Goal: Task Accomplishment & Management: Manage account settings

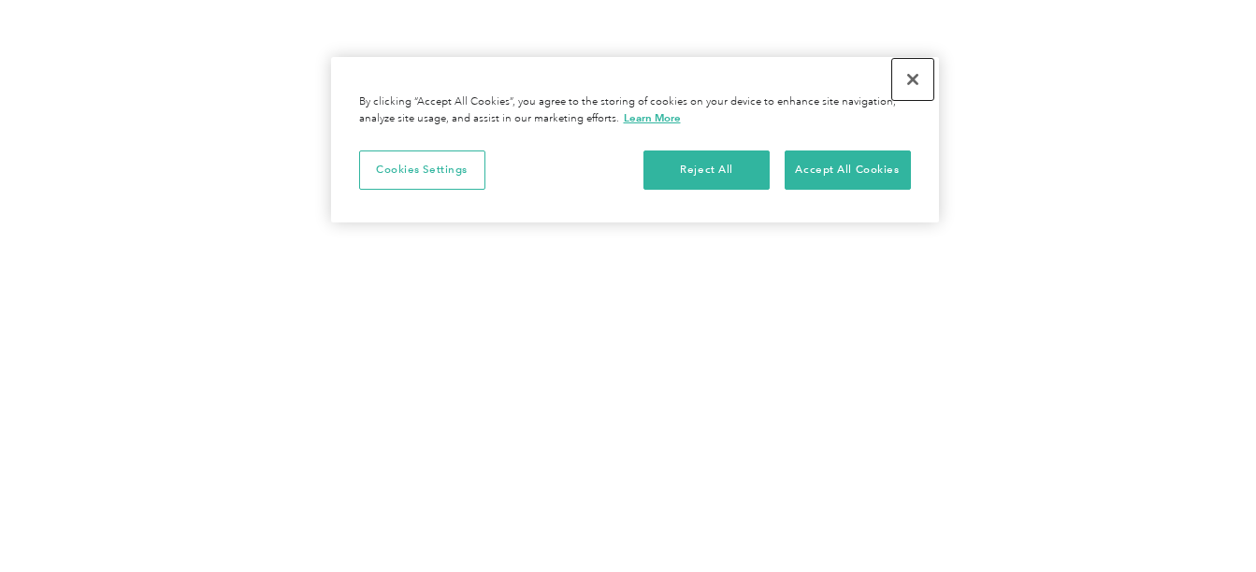
click at [918, 80] on button "Close" at bounding box center [912, 79] width 41 height 41
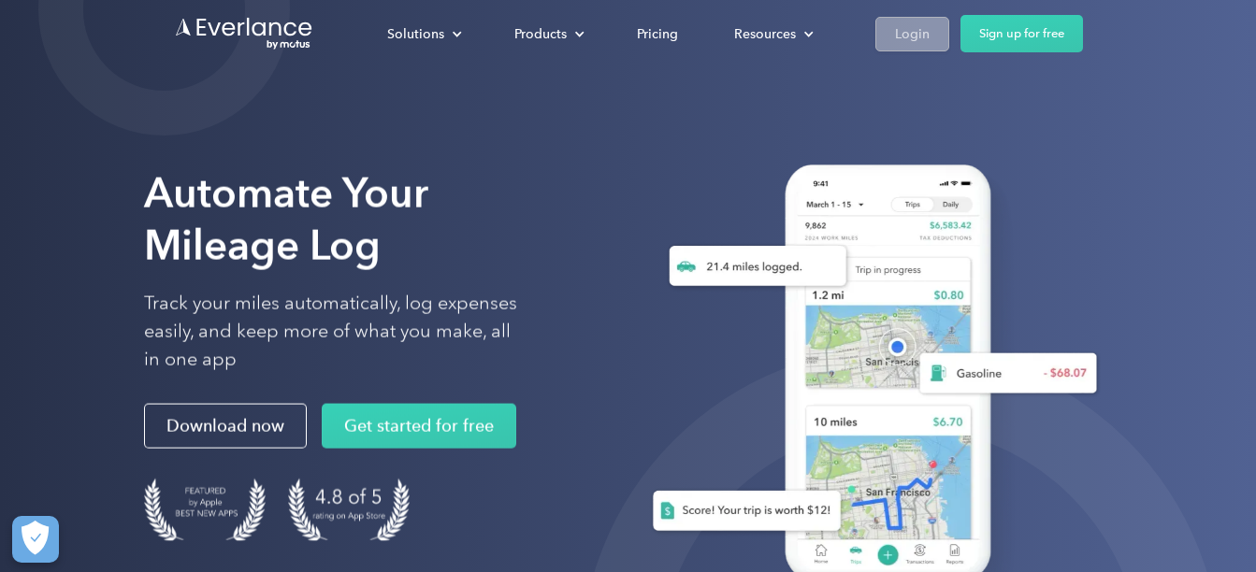
click at [926, 36] on div "Login" at bounding box center [912, 33] width 35 height 23
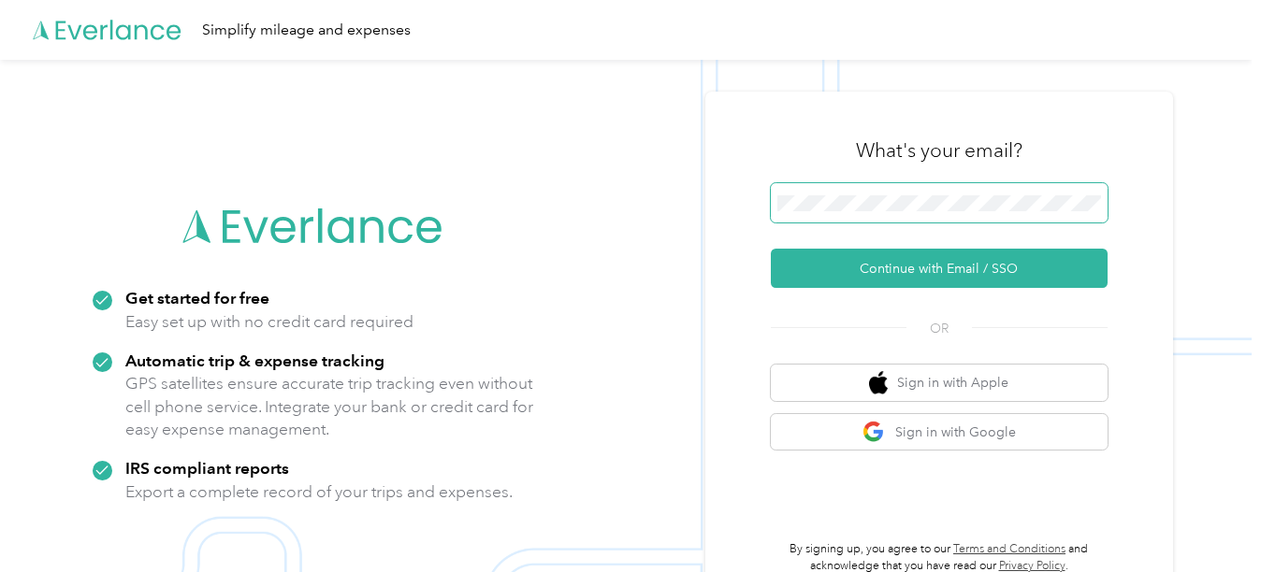
click at [906, 194] on span at bounding box center [939, 202] width 337 height 39
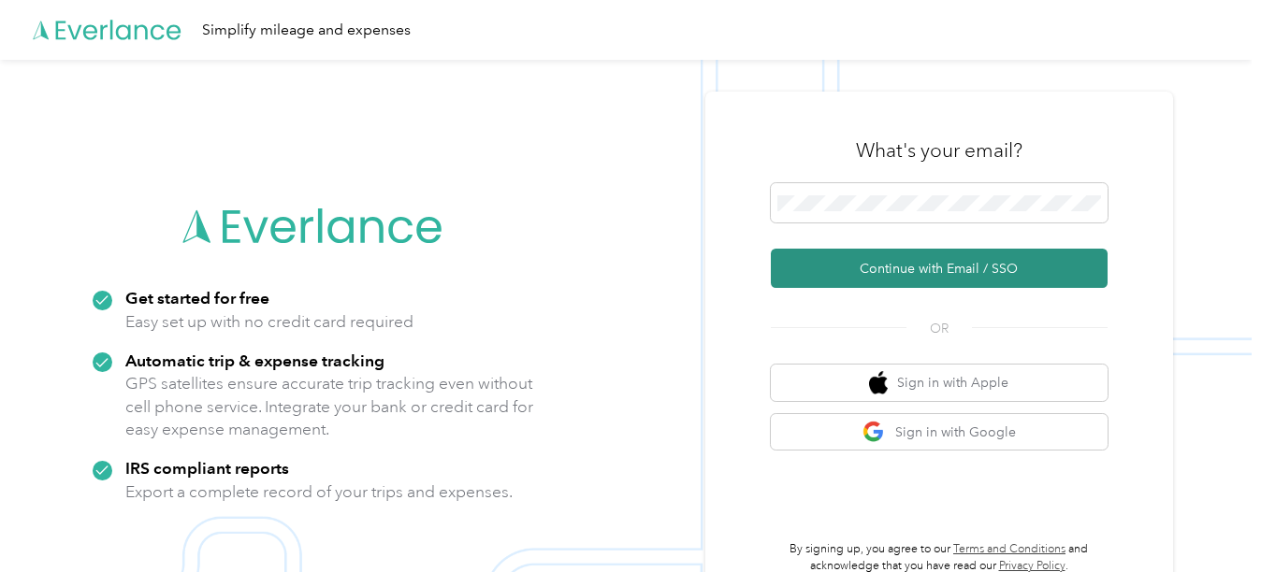
click at [889, 255] on button "Continue with Email / SSO" at bounding box center [939, 268] width 337 height 39
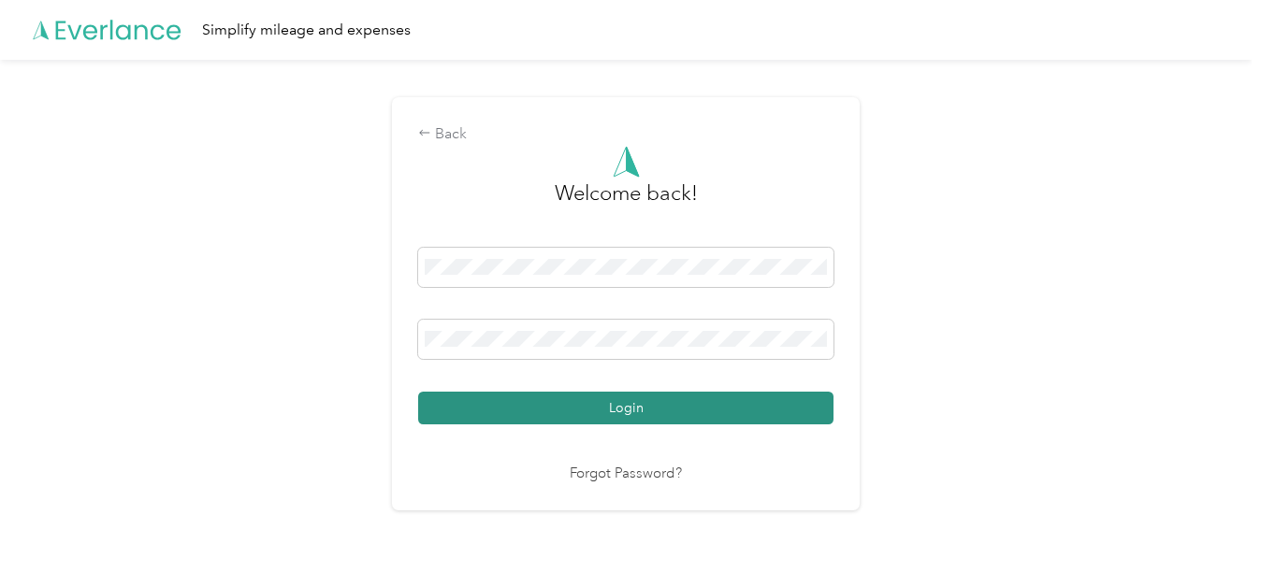
click at [648, 402] on button "Login" at bounding box center [625, 408] width 415 height 33
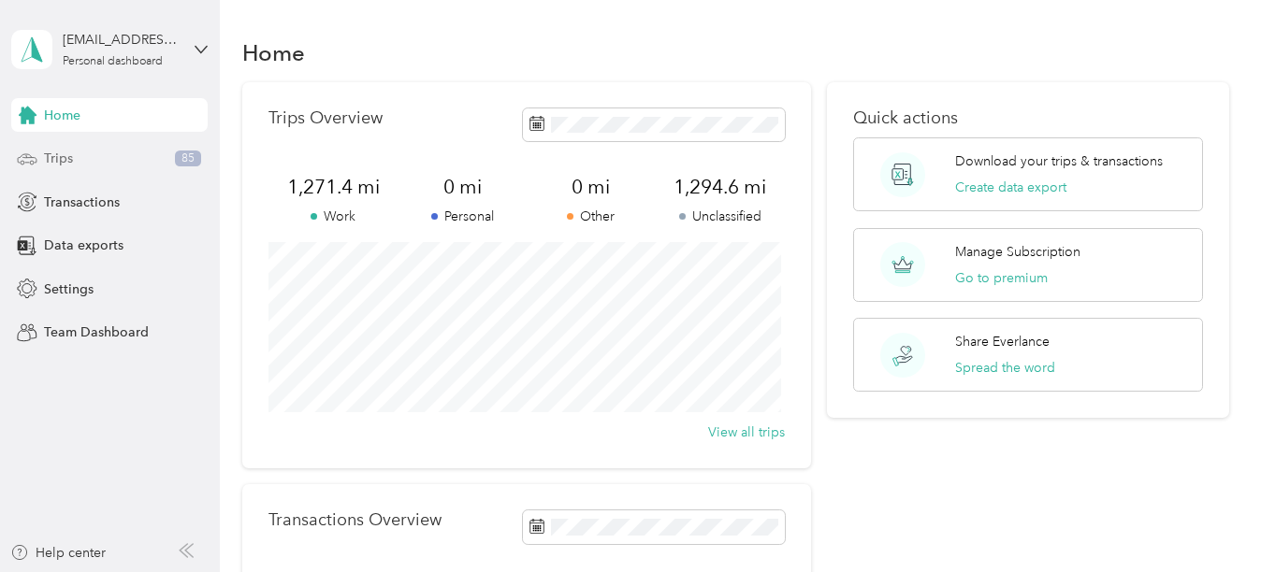
click at [90, 161] on div "Trips 85" at bounding box center [109, 159] width 196 height 34
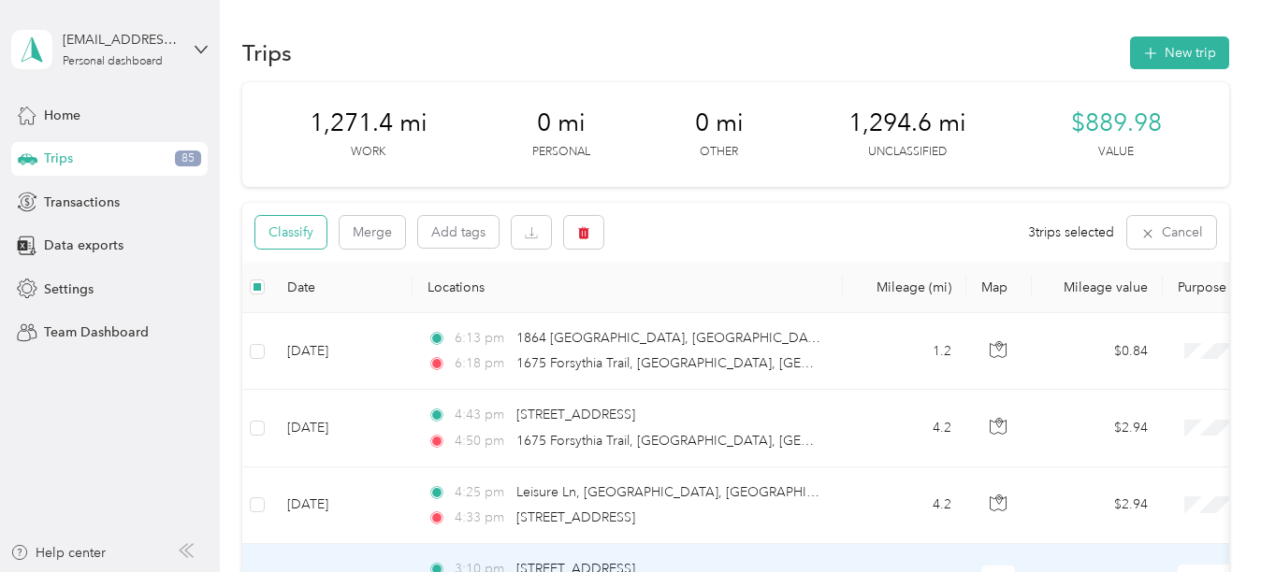
click at [291, 229] on button "Classify" at bounding box center [290, 232] width 71 height 33
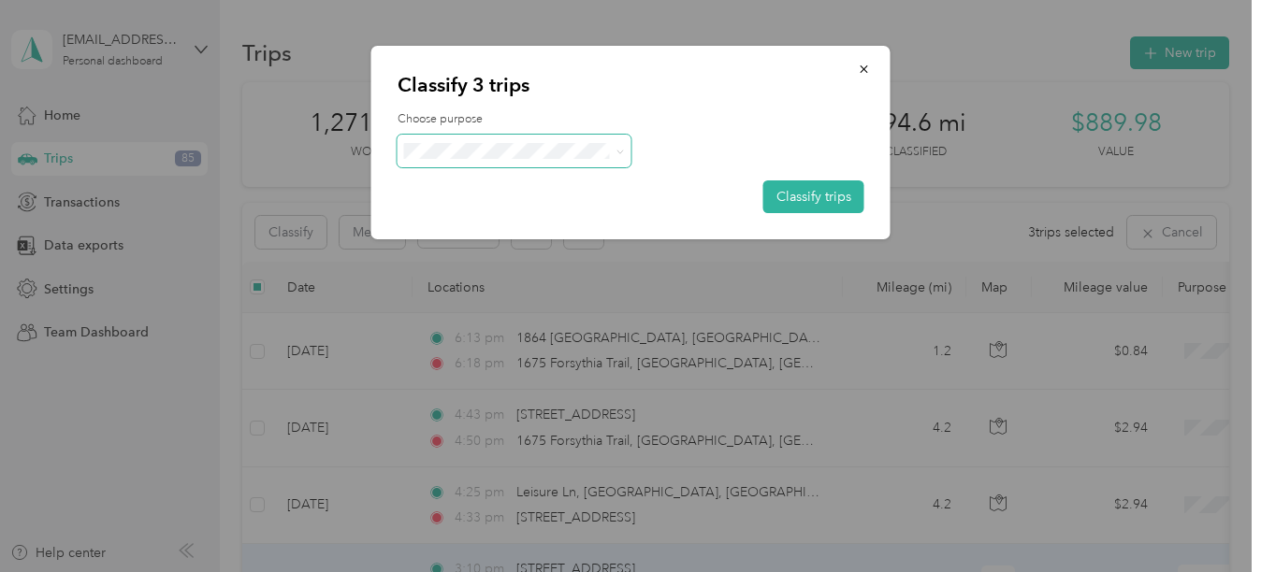
click at [619, 151] on icon at bounding box center [619, 152] width 8 height 8
click at [518, 250] on span "Real Estate" at bounding box center [530, 249] width 174 height 20
click at [794, 193] on button "Classify trips" at bounding box center [813, 196] width 101 height 33
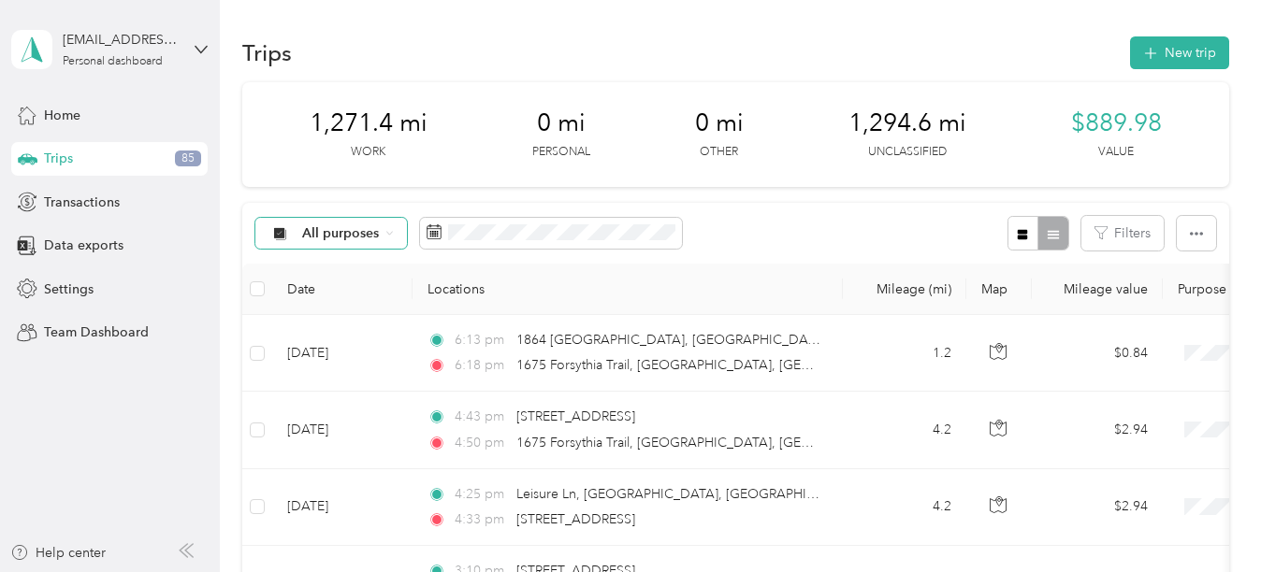
click at [391, 231] on icon at bounding box center [388, 232] width 7 height 7
click at [365, 295] on span "Unclassified" at bounding box center [347, 300] width 91 height 20
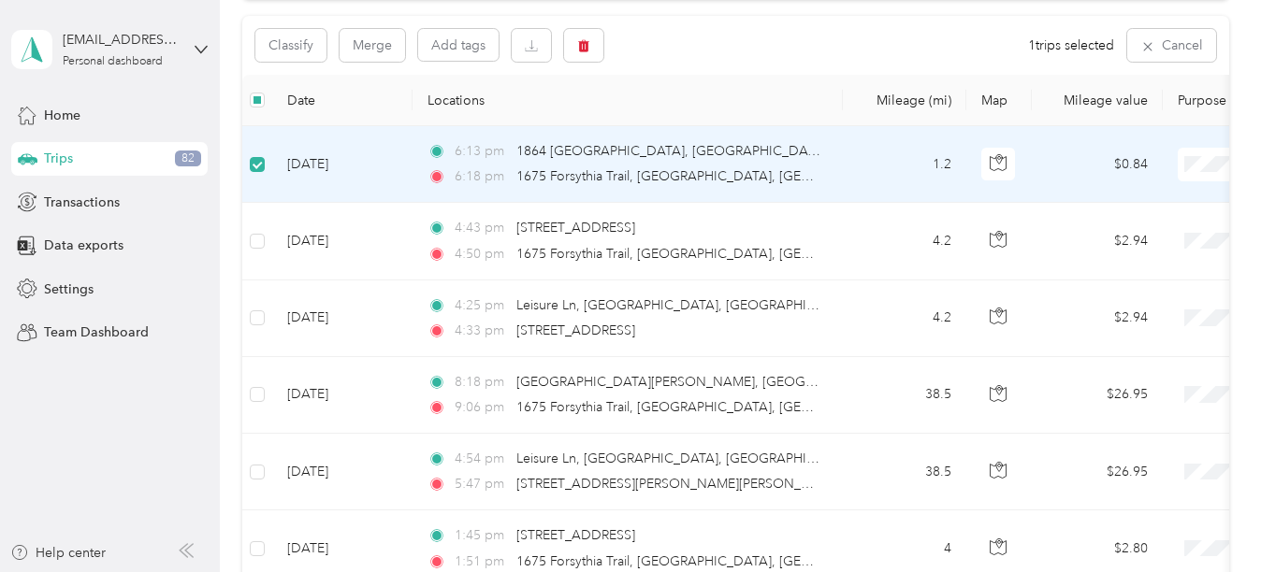
scroll to position [185, 0]
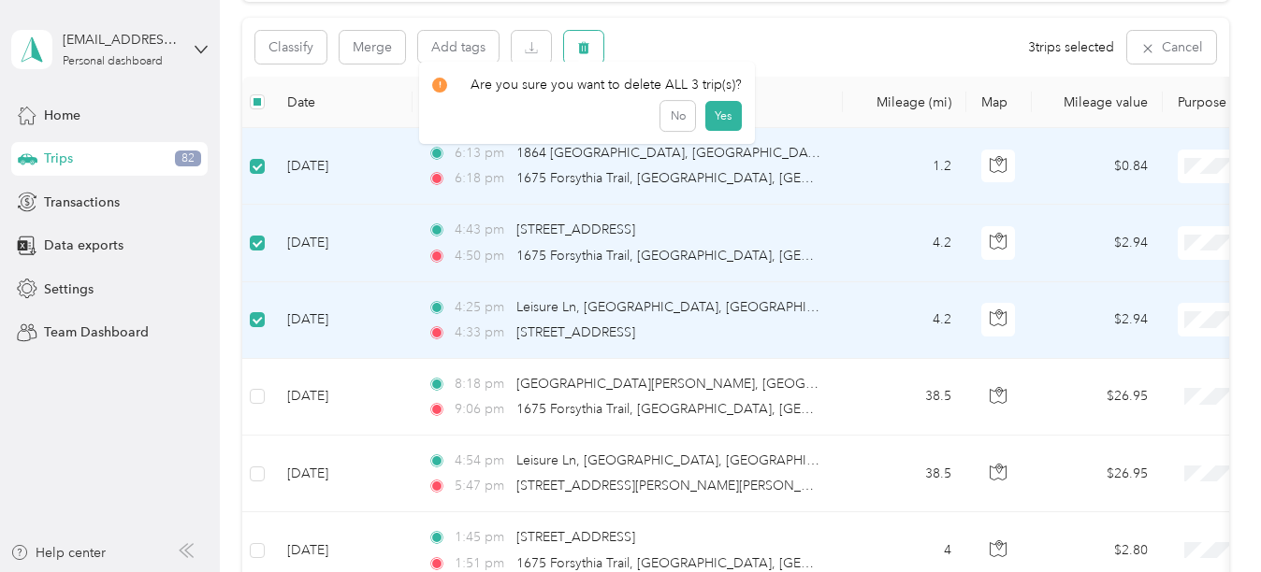
click at [580, 46] on icon "button" at bounding box center [583, 48] width 11 height 12
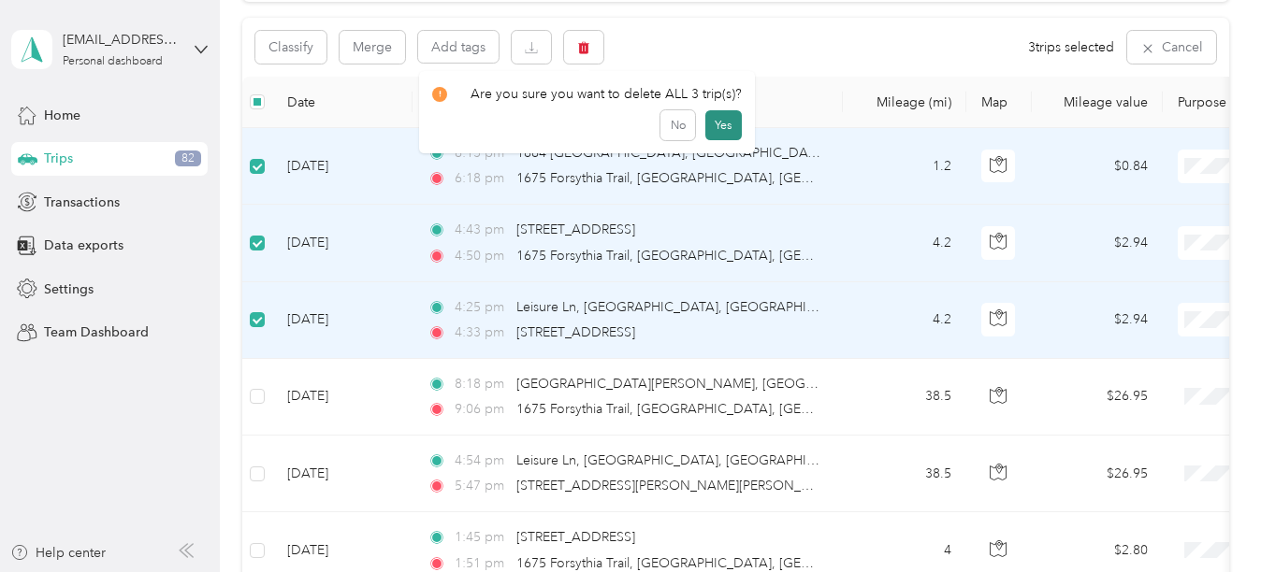
click at [724, 127] on button "Yes" at bounding box center [723, 125] width 36 height 30
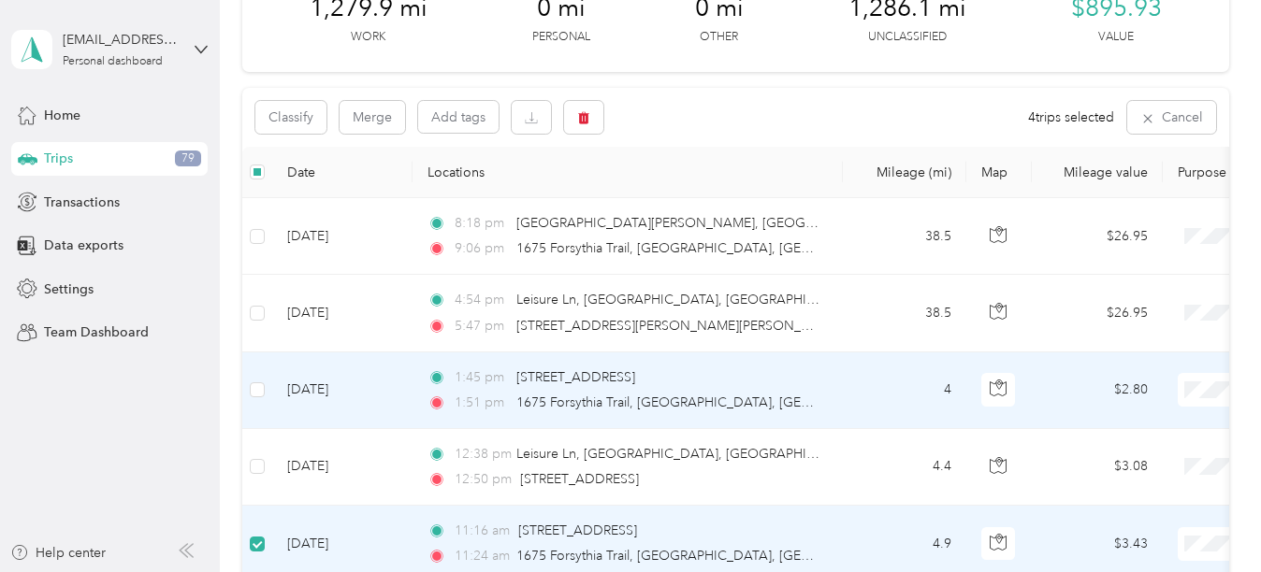
scroll to position [90, 0]
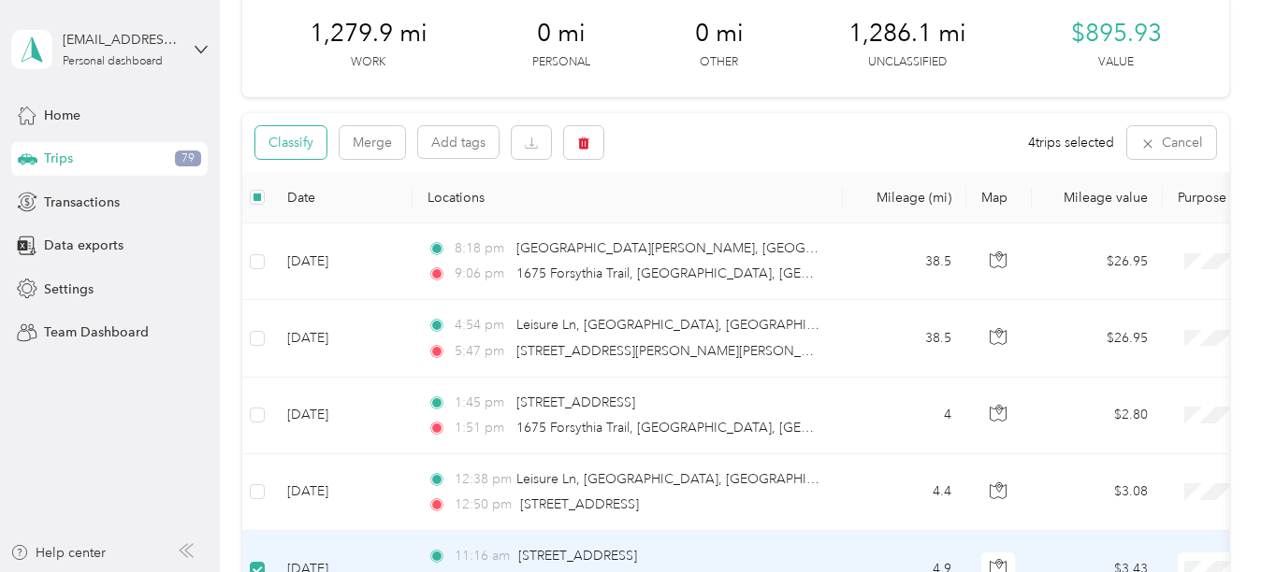
click at [297, 142] on button "Classify" at bounding box center [290, 142] width 71 height 33
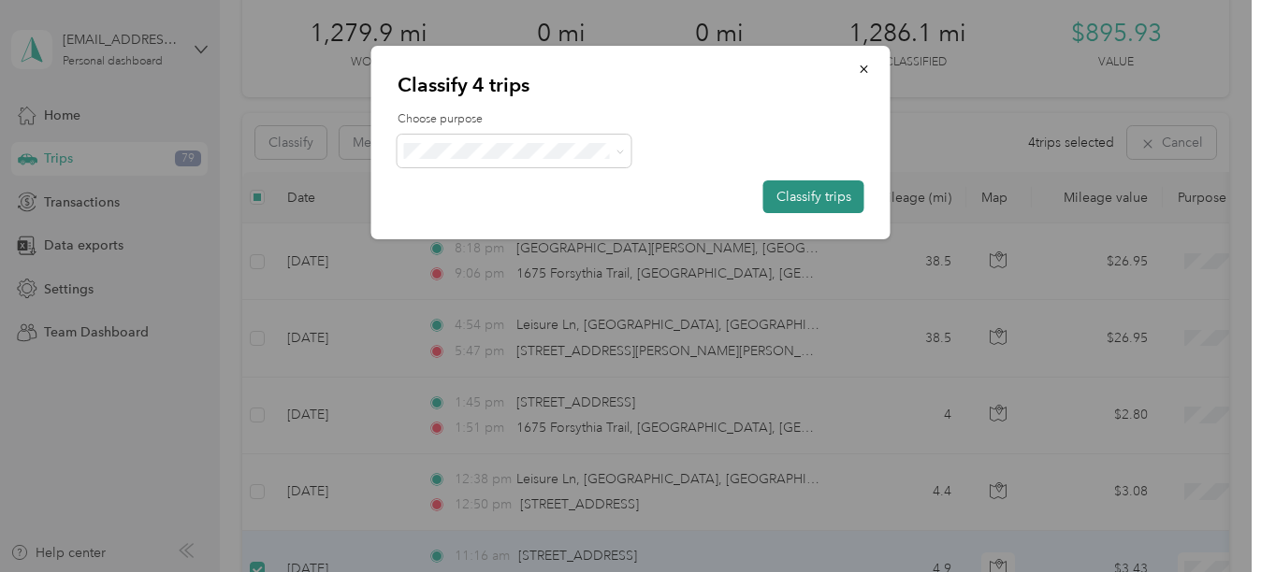
click at [812, 188] on button "Classify trips" at bounding box center [813, 196] width 101 height 33
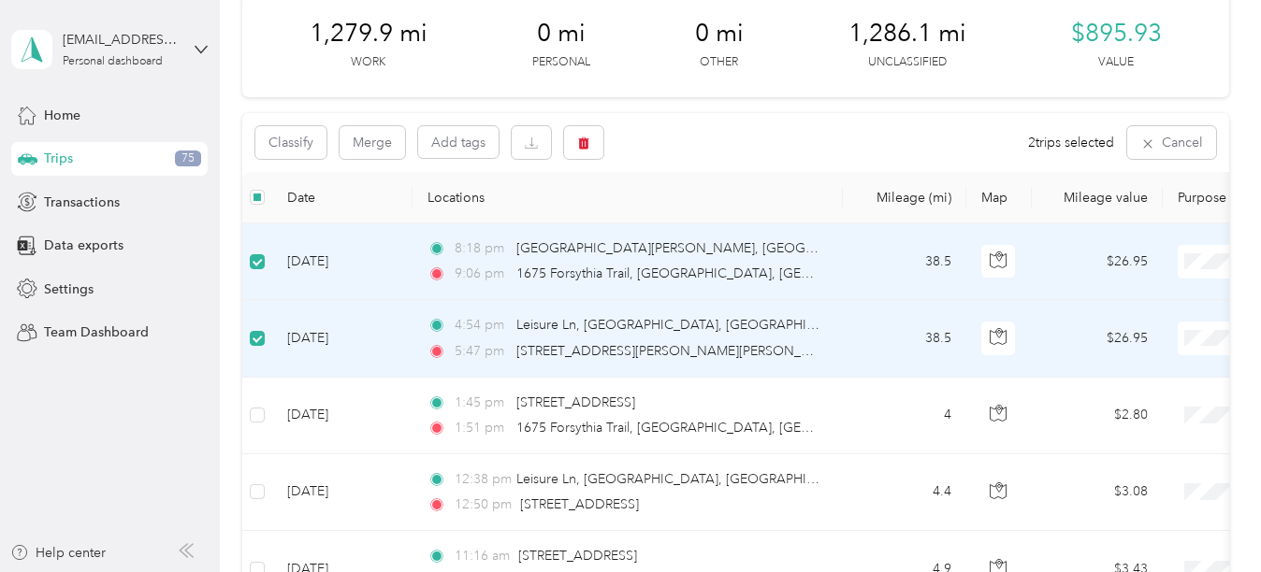
scroll to position [183, 0]
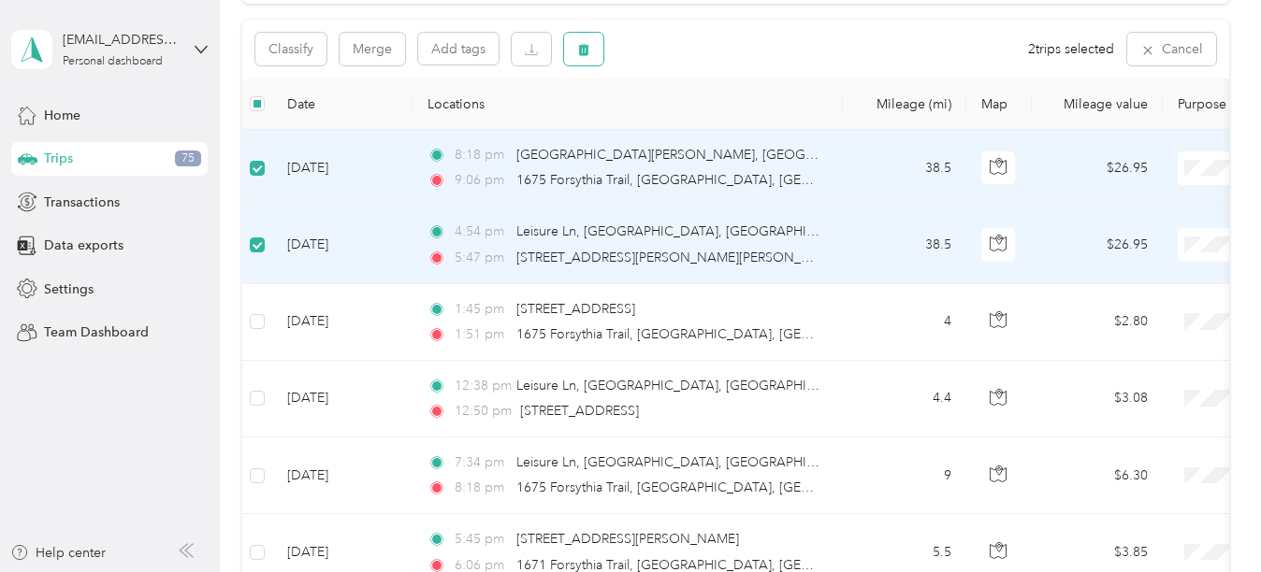
click at [591, 47] on button "button" at bounding box center [583, 49] width 39 height 33
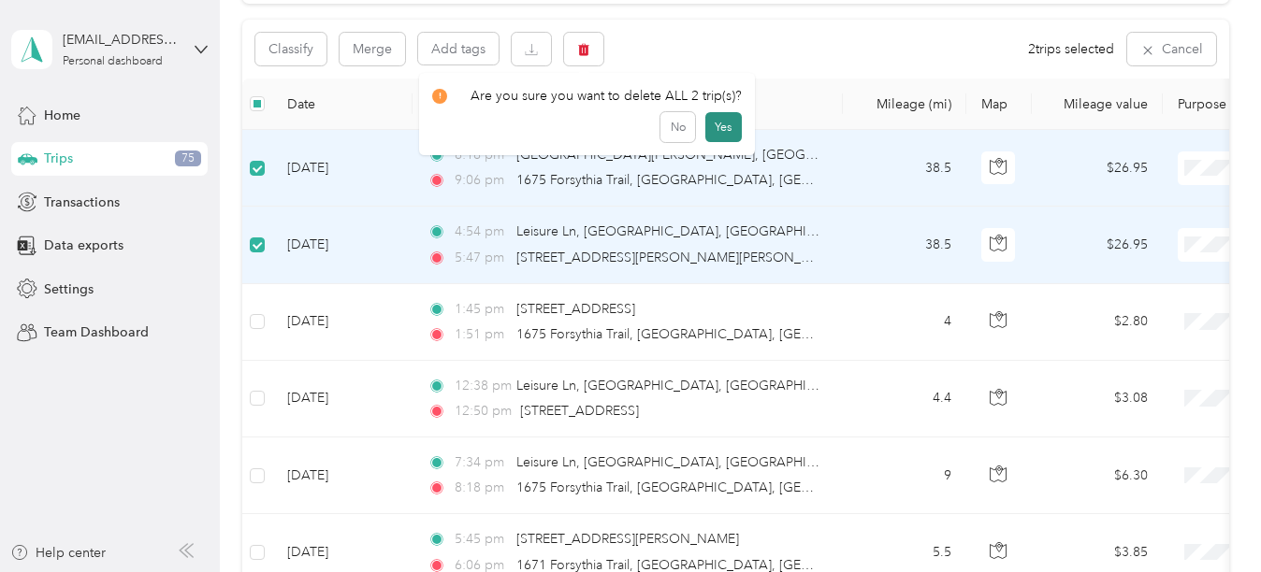
click at [714, 123] on button "Yes" at bounding box center [723, 127] width 36 height 30
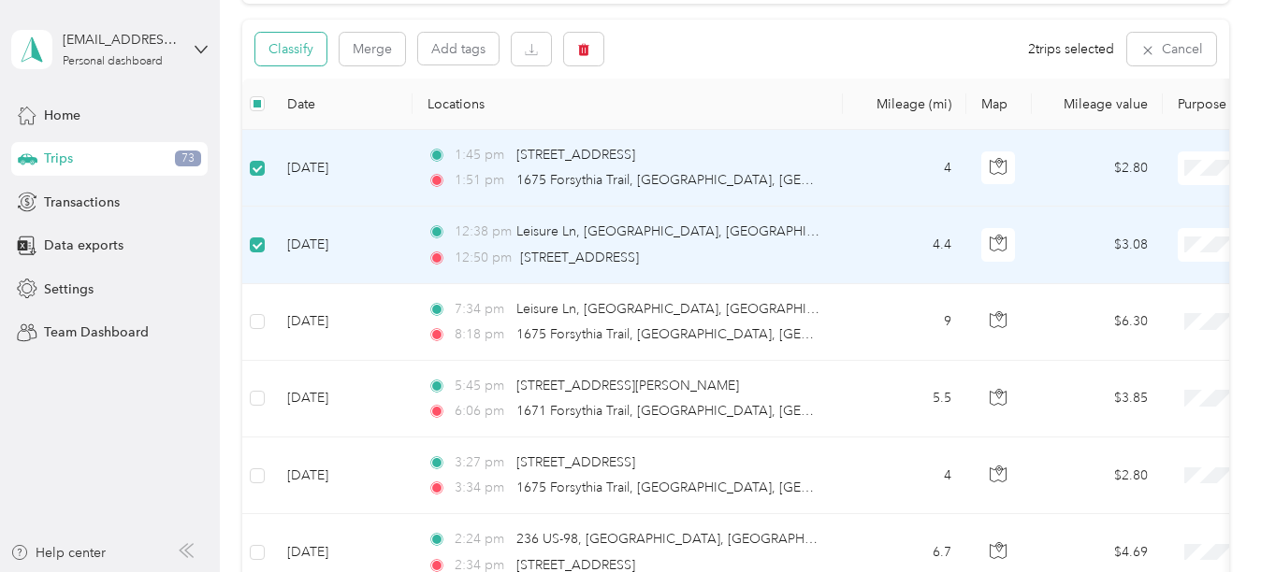
click at [299, 46] on button "Classify" at bounding box center [290, 49] width 71 height 33
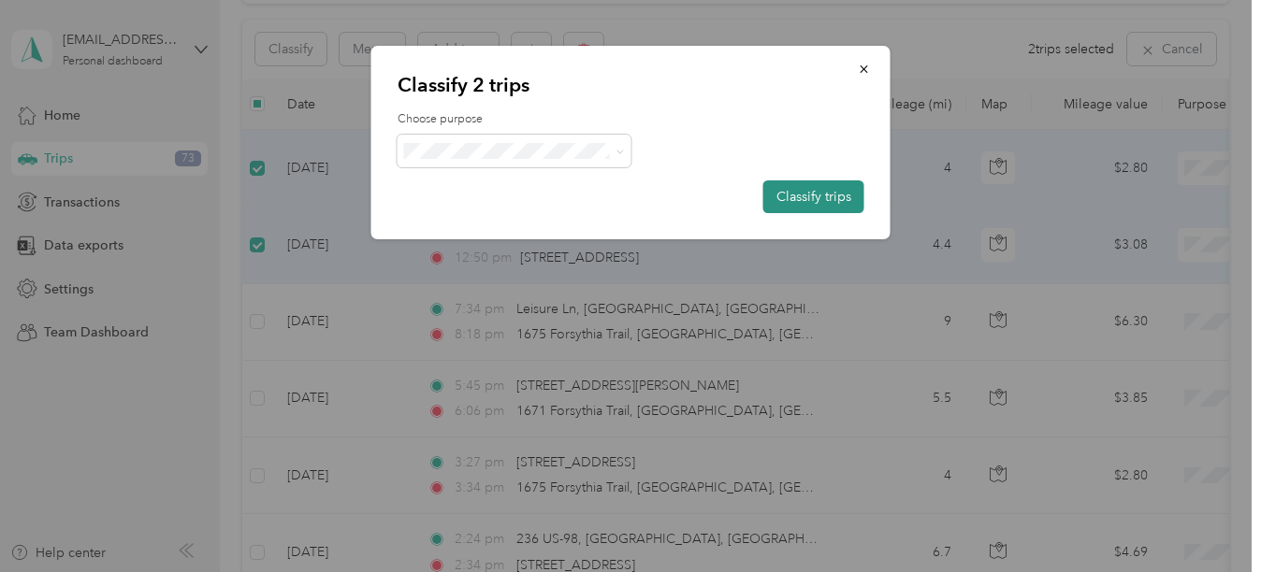
click at [818, 195] on button "Classify trips" at bounding box center [813, 196] width 101 height 33
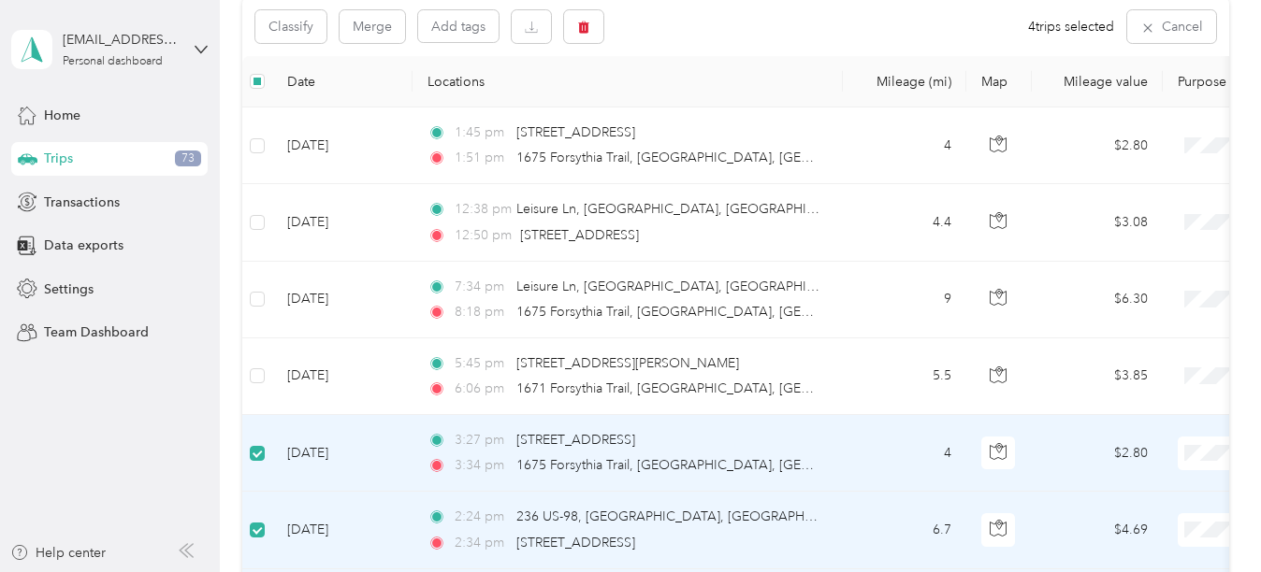
scroll to position [181, 0]
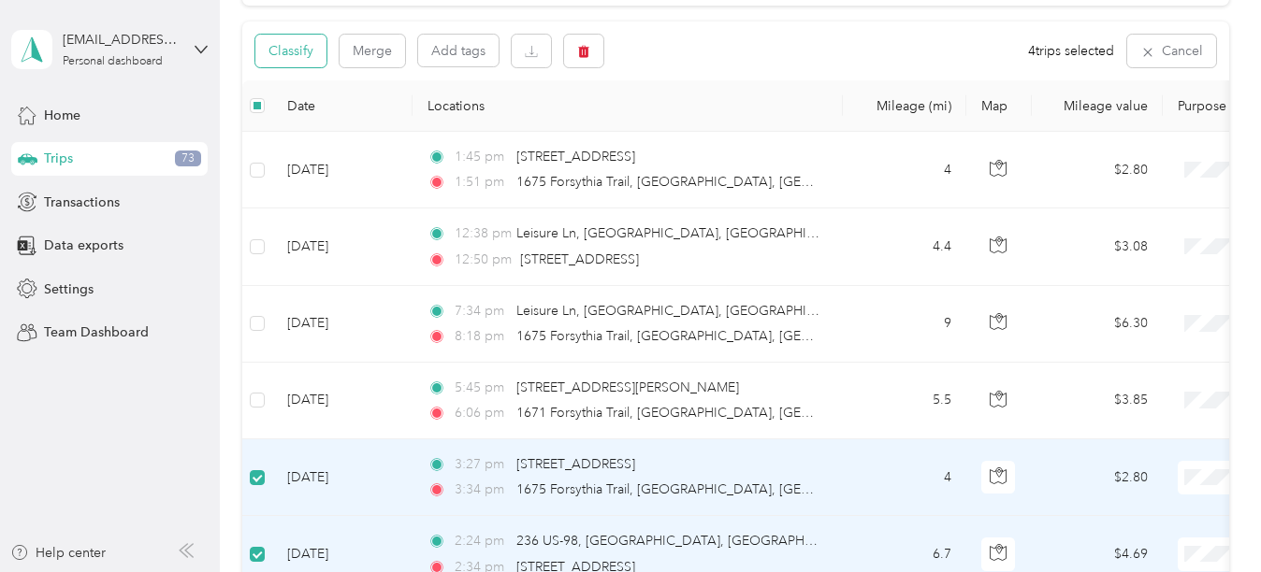
click at [282, 48] on button "Classify" at bounding box center [290, 51] width 71 height 33
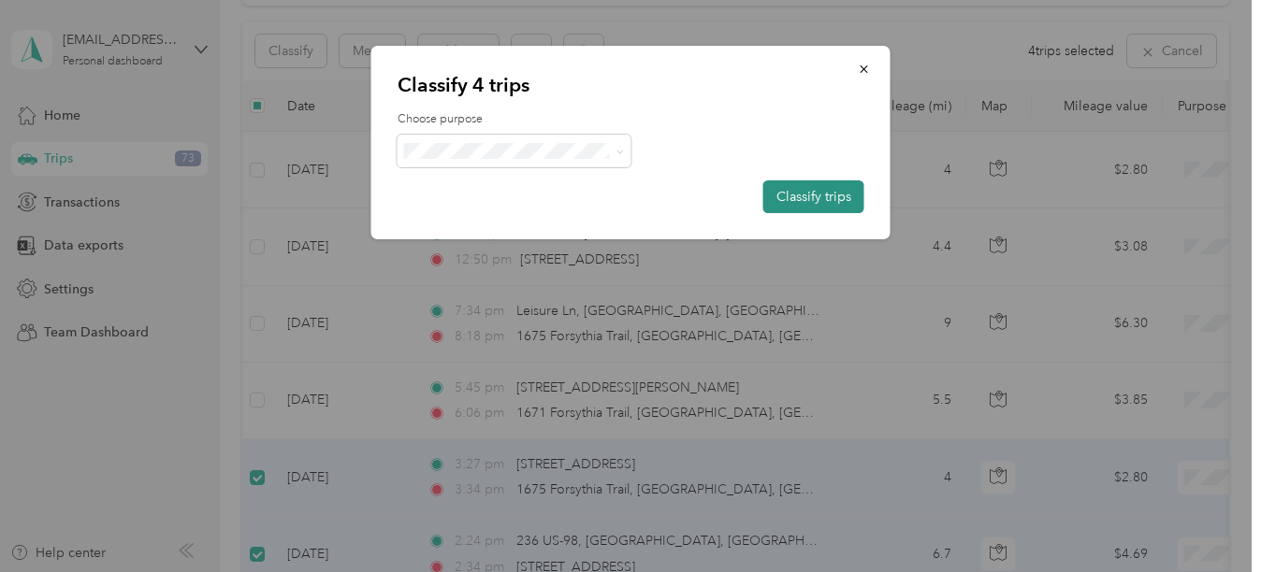
click at [808, 195] on button "Classify trips" at bounding box center [813, 196] width 101 height 33
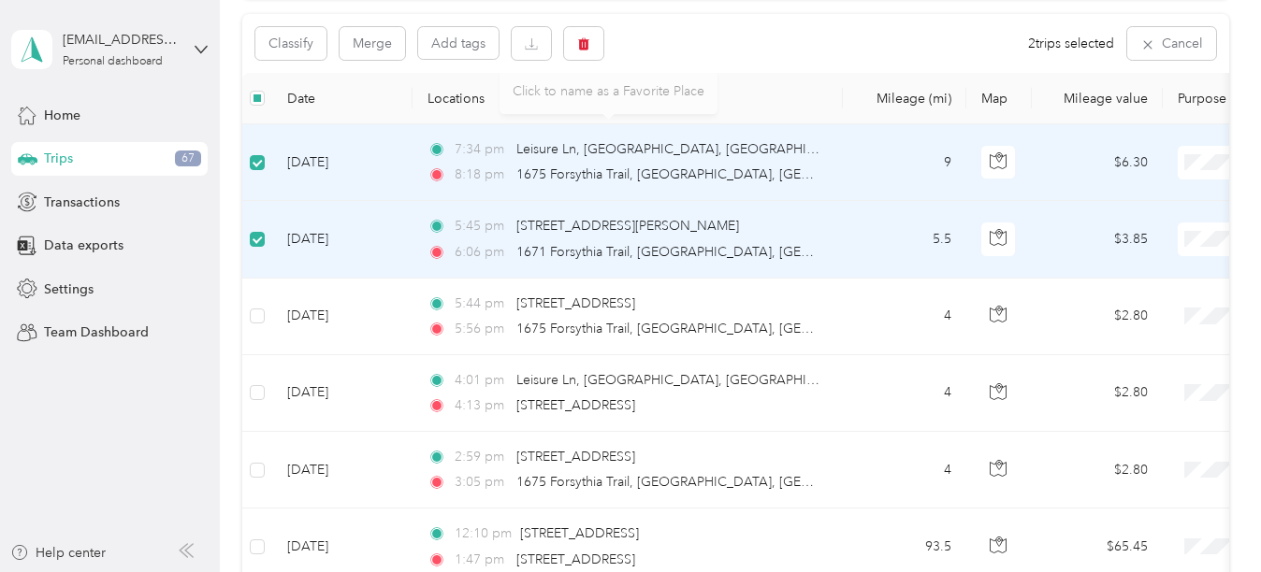
scroll to position [86, 0]
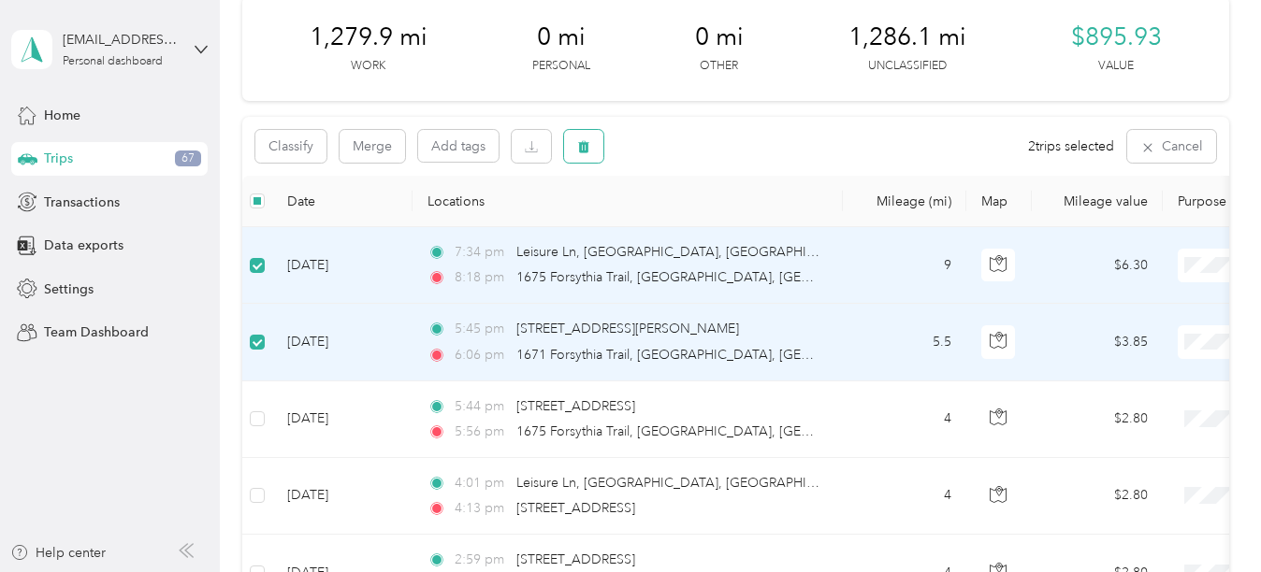
click at [591, 149] on button "button" at bounding box center [583, 146] width 39 height 33
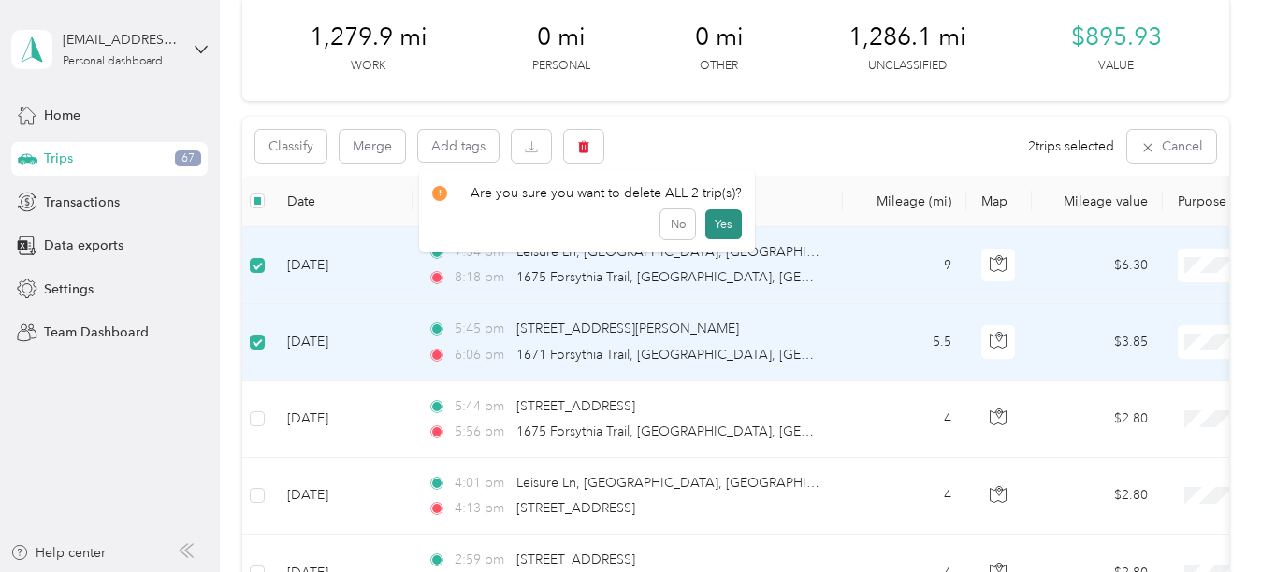
click at [729, 224] on button "Yes" at bounding box center [723, 224] width 36 height 30
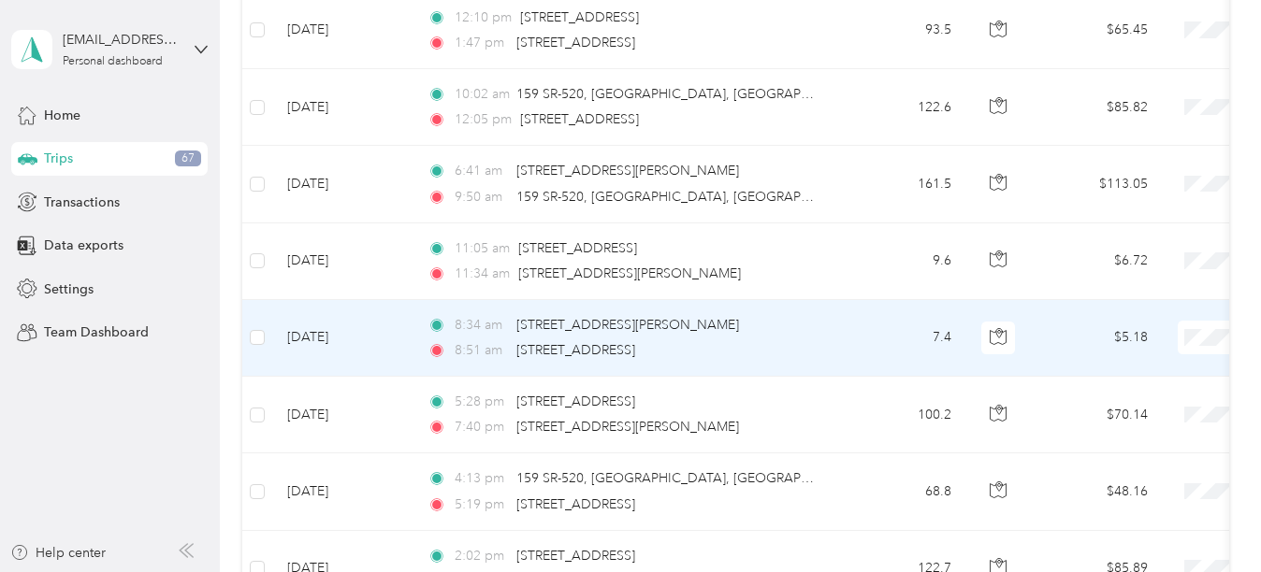
scroll to position [552, 0]
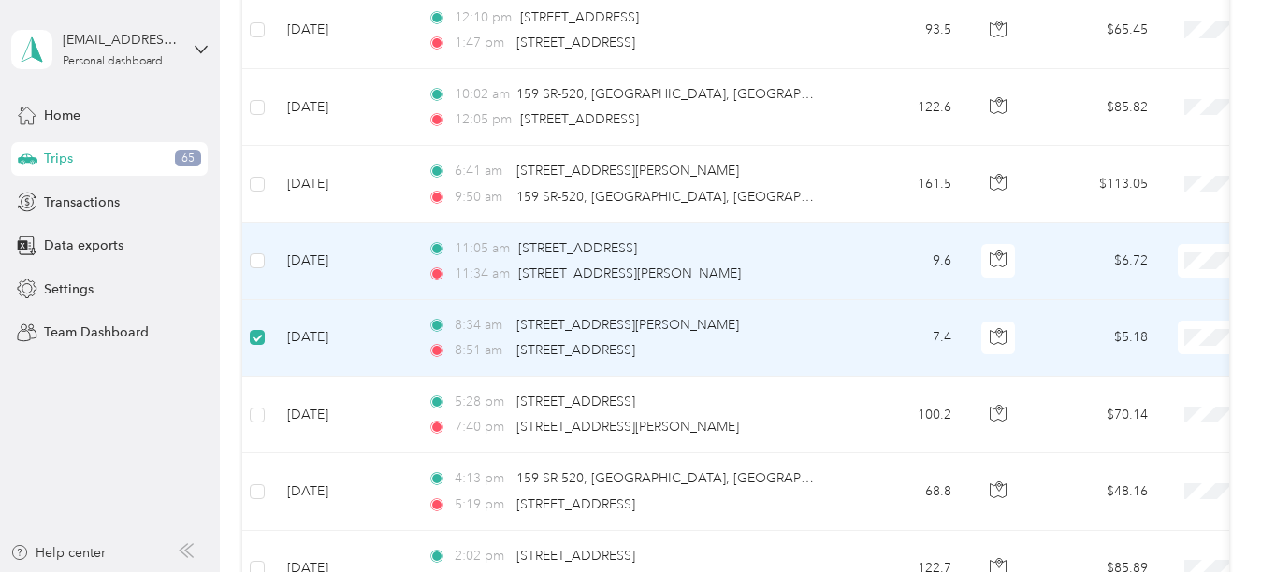
click at [261, 252] on label at bounding box center [257, 261] width 15 height 21
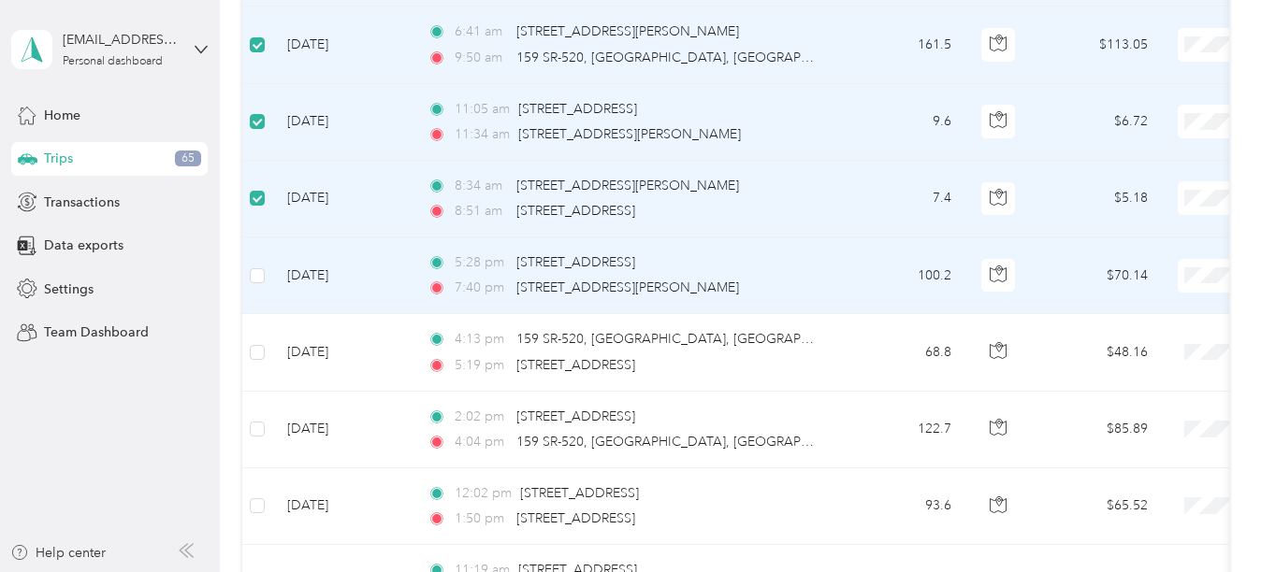
scroll to position [739, 0]
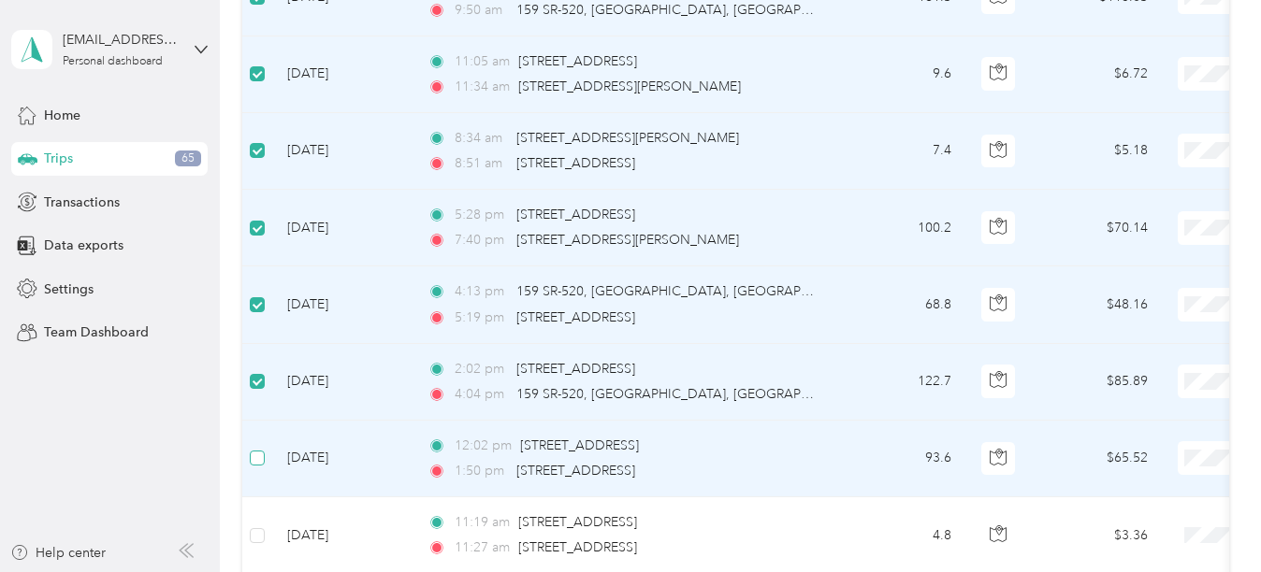
click at [259, 467] on label at bounding box center [257, 458] width 15 height 21
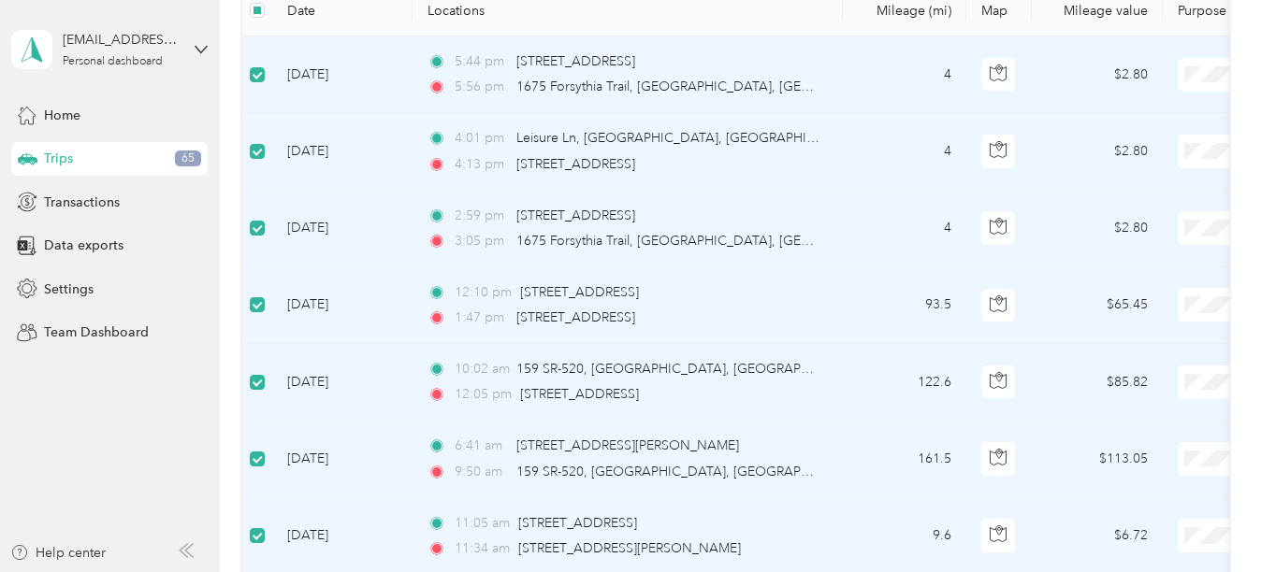
scroll to position [178, 0]
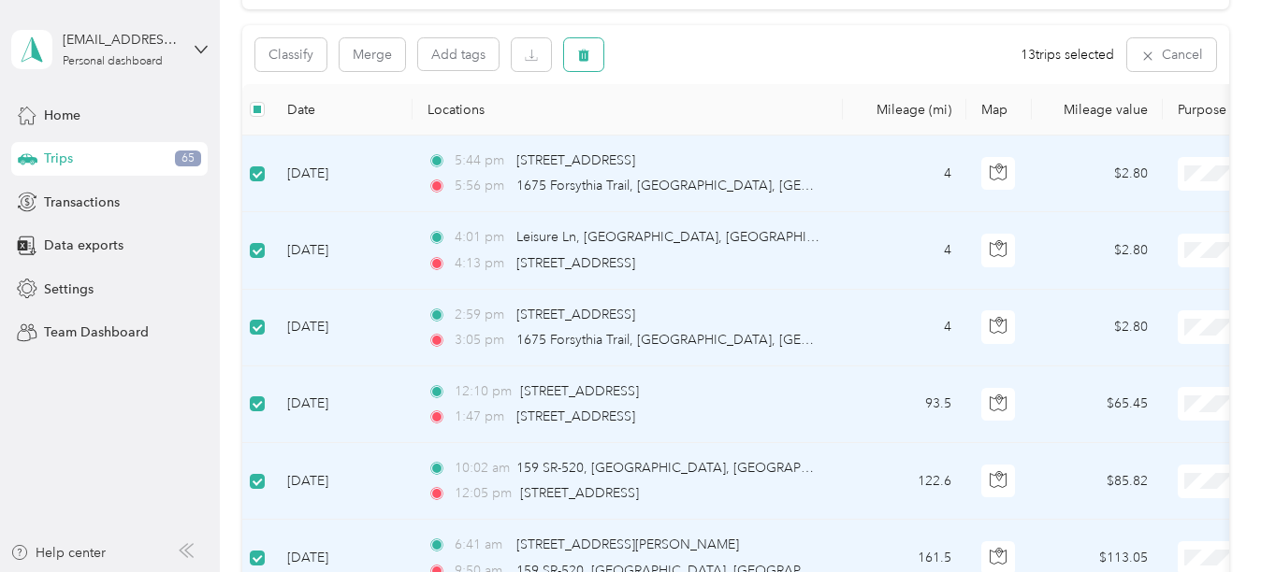
click at [595, 50] on button "button" at bounding box center [583, 54] width 39 height 33
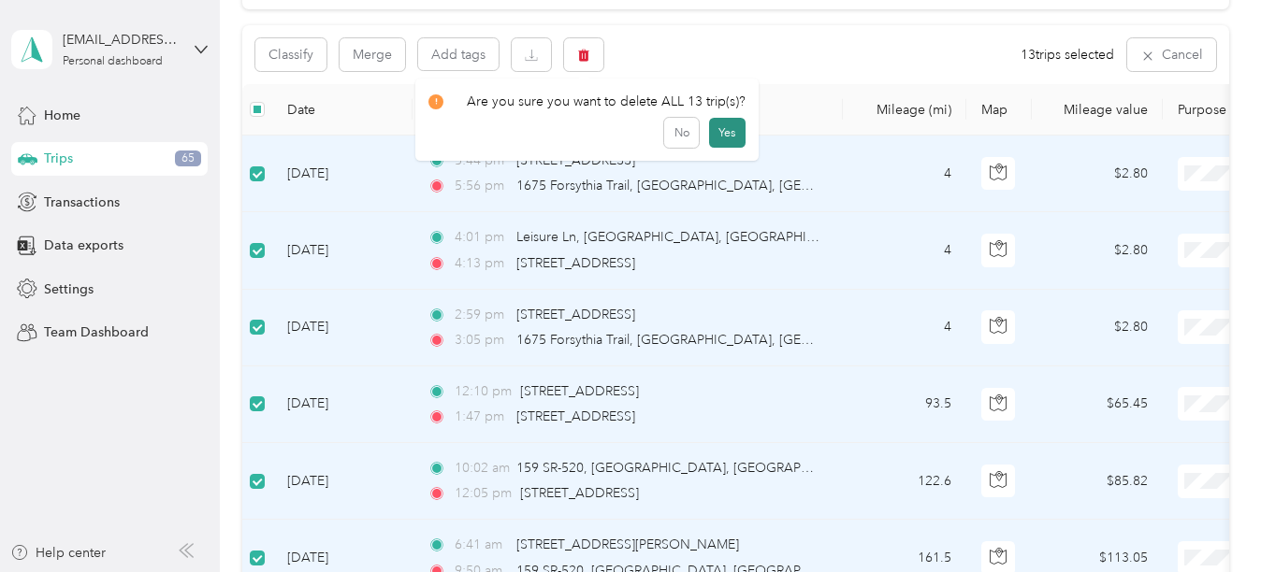
click at [728, 128] on button "Yes" at bounding box center [727, 133] width 36 height 30
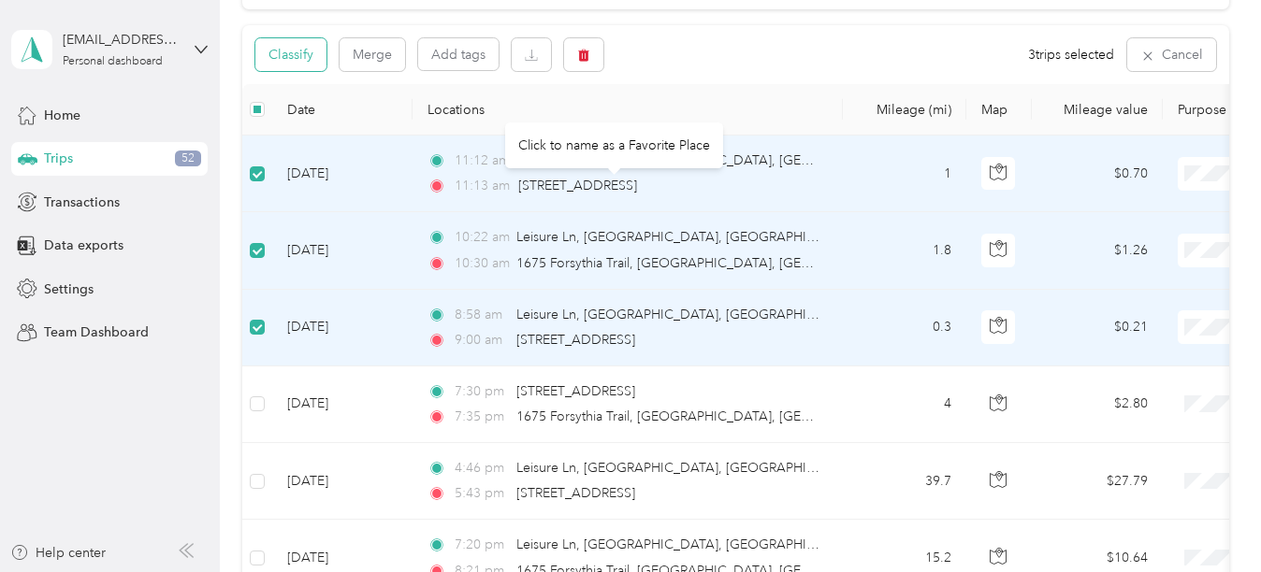
click at [286, 56] on button "Classify" at bounding box center [290, 54] width 71 height 33
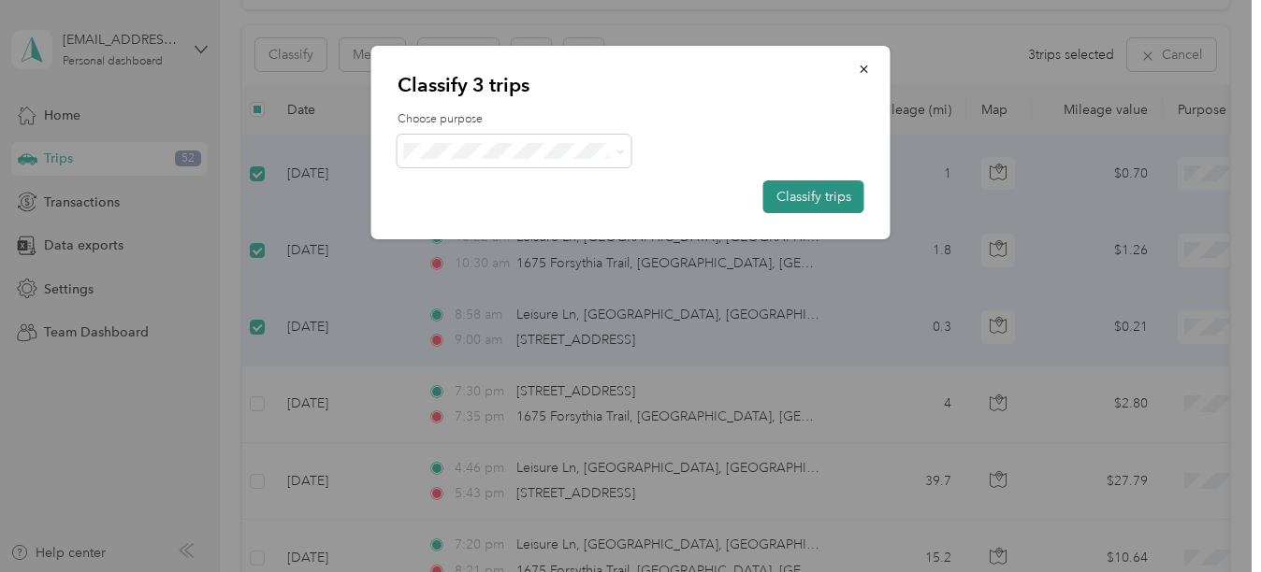
click at [812, 195] on button "Classify trips" at bounding box center [813, 196] width 101 height 33
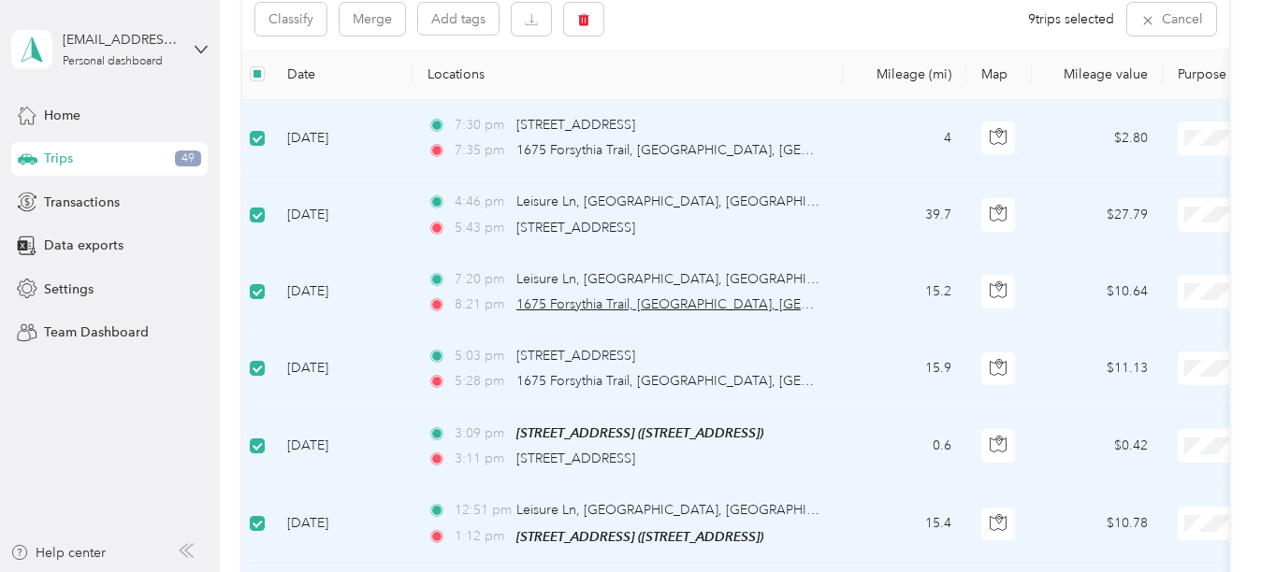
scroll to position [84, 0]
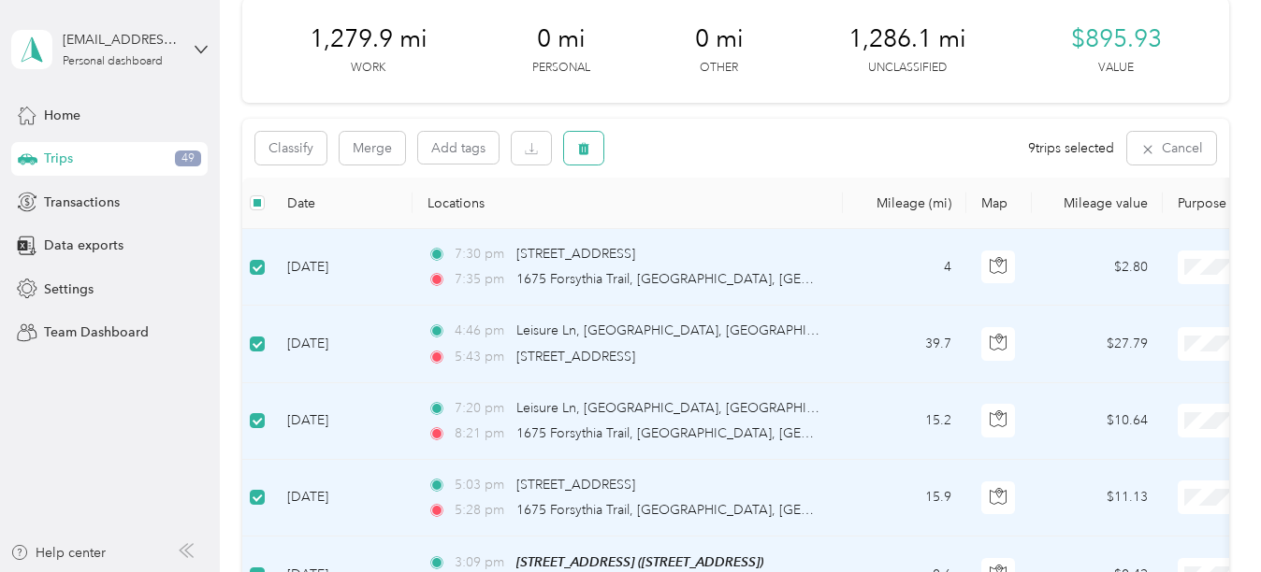
click at [593, 151] on button "button" at bounding box center [583, 148] width 39 height 33
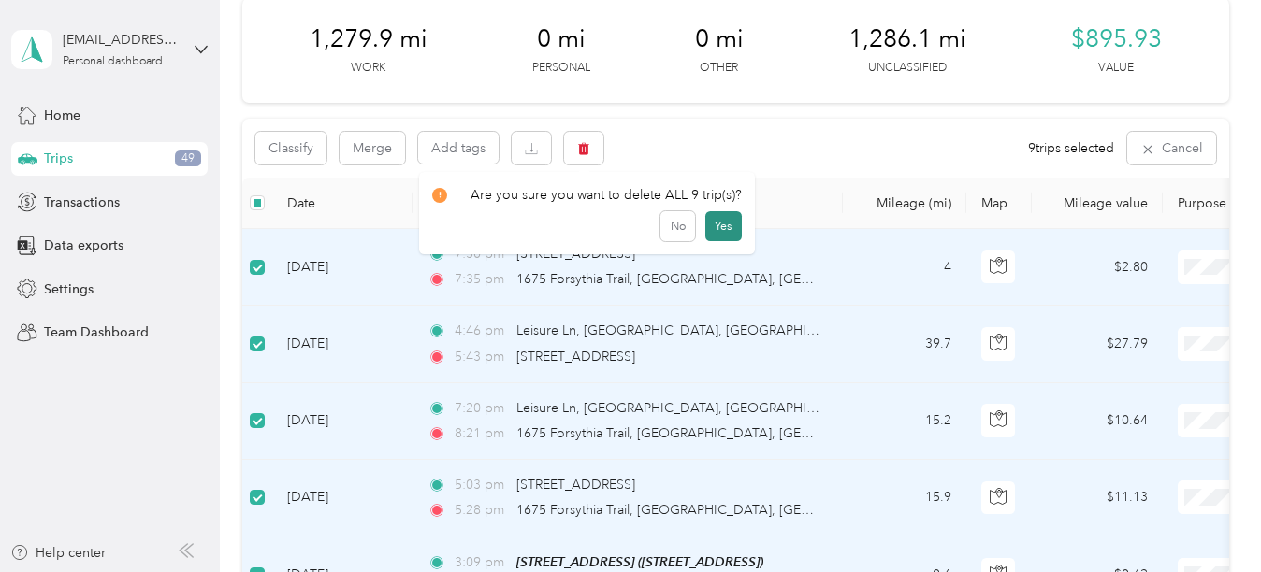
click at [717, 225] on button "Yes" at bounding box center [723, 226] width 36 height 30
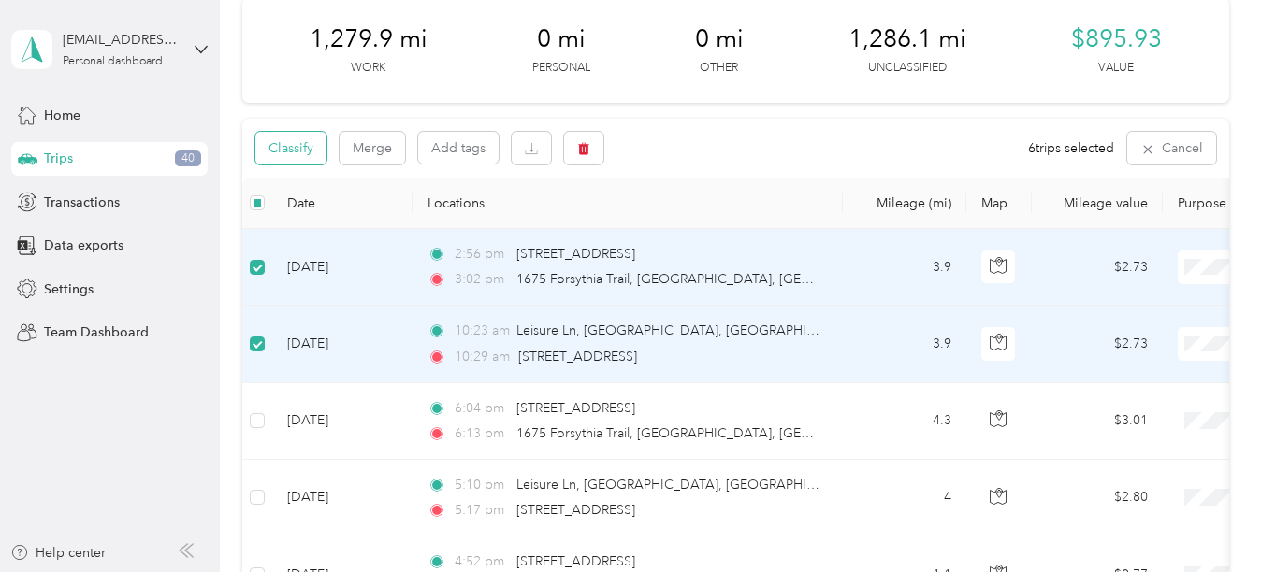
click at [303, 137] on button "Classify" at bounding box center [290, 148] width 71 height 33
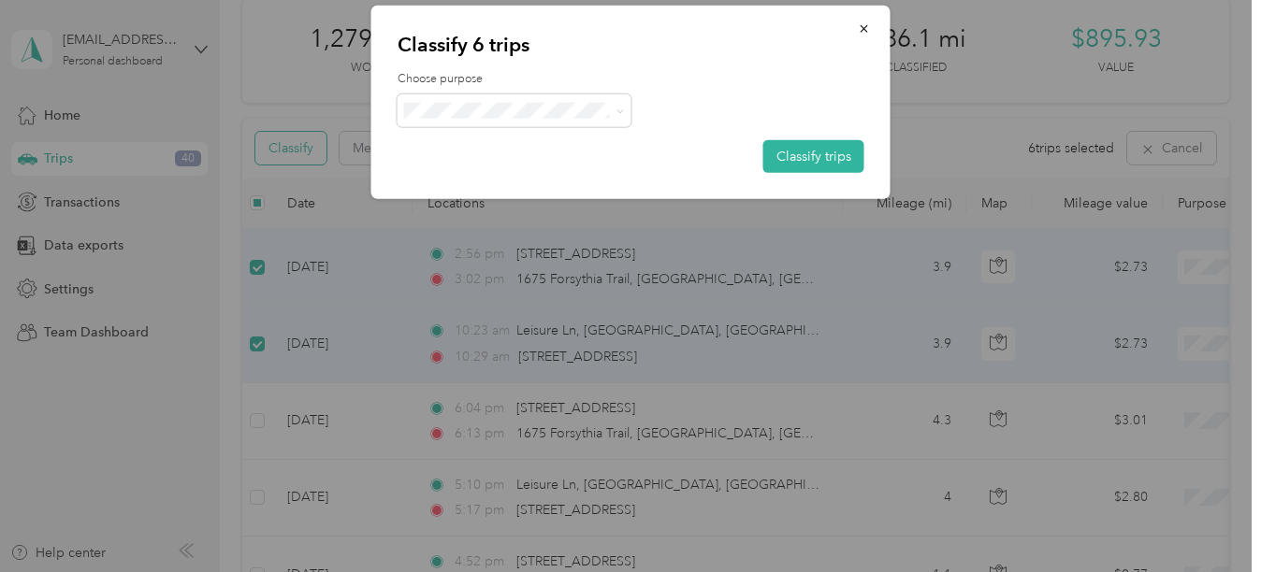
click at [303, 138] on div at bounding box center [630, 286] width 1261 height 572
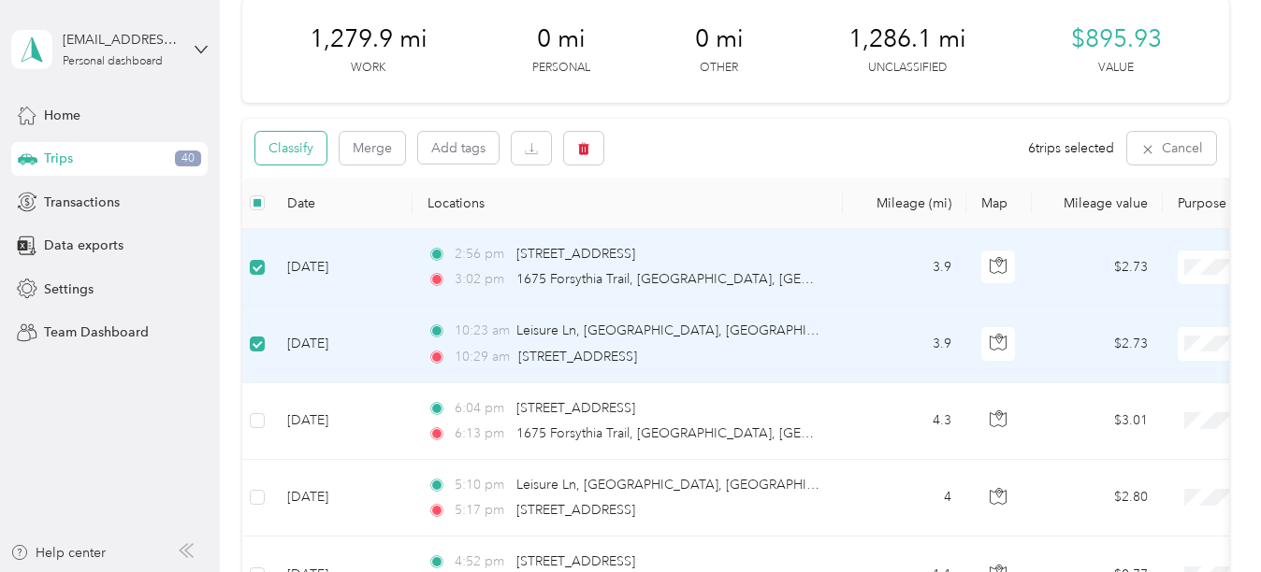
click at [294, 141] on button "Classify" at bounding box center [290, 148] width 71 height 33
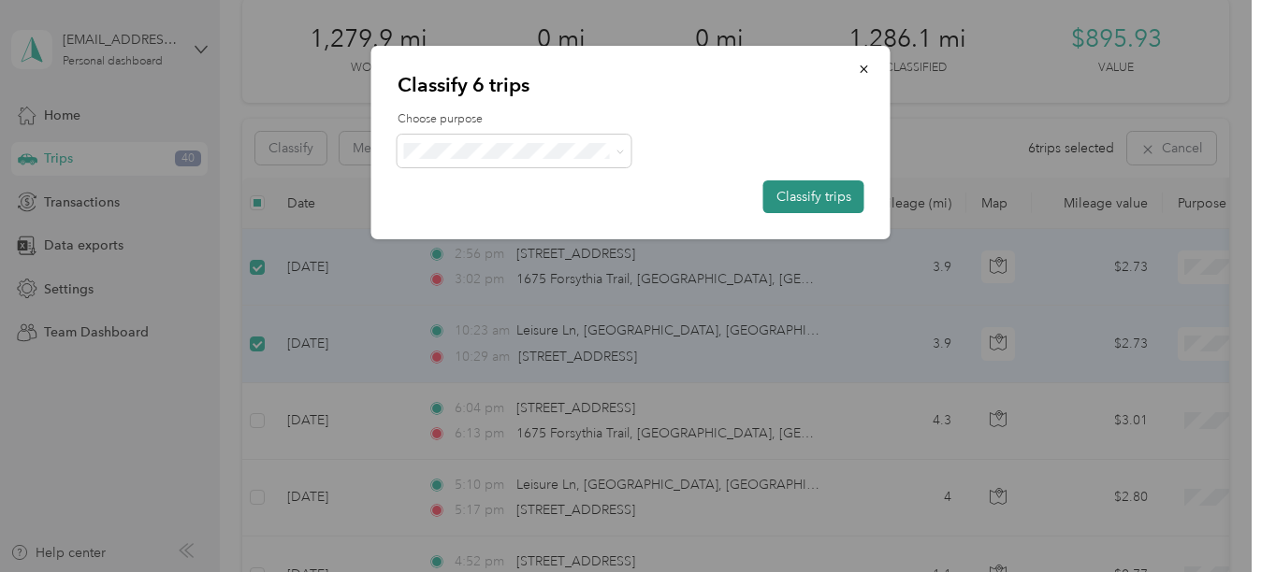
click at [806, 193] on button "Classify trips" at bounding box center [813, 196] width 101 height 33
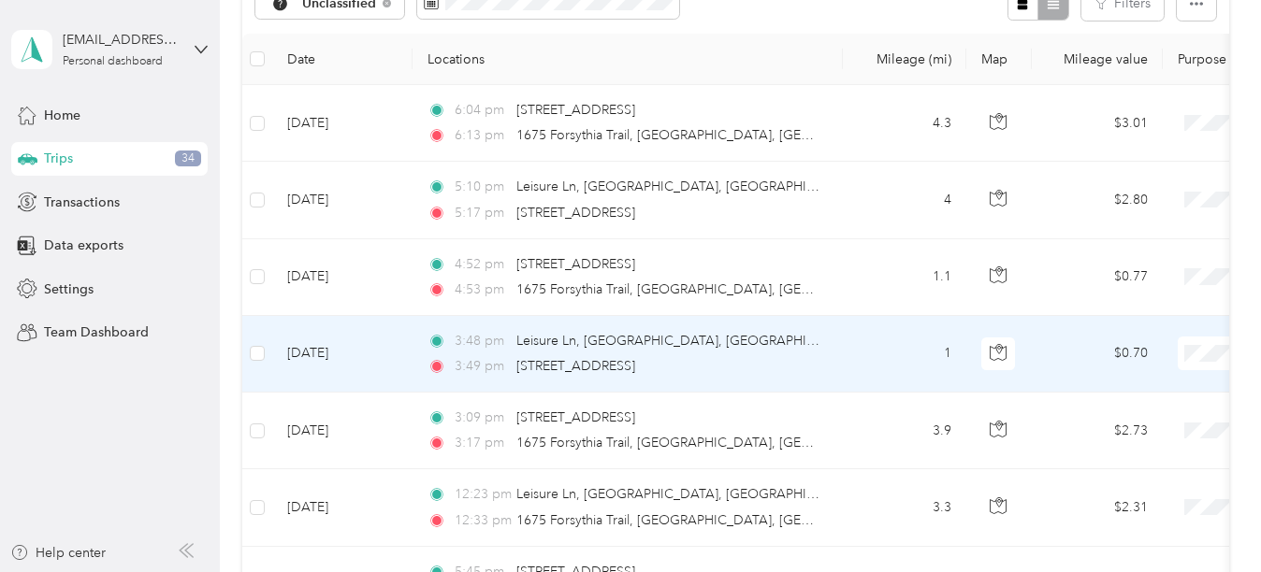
scroll to position [271, 0]
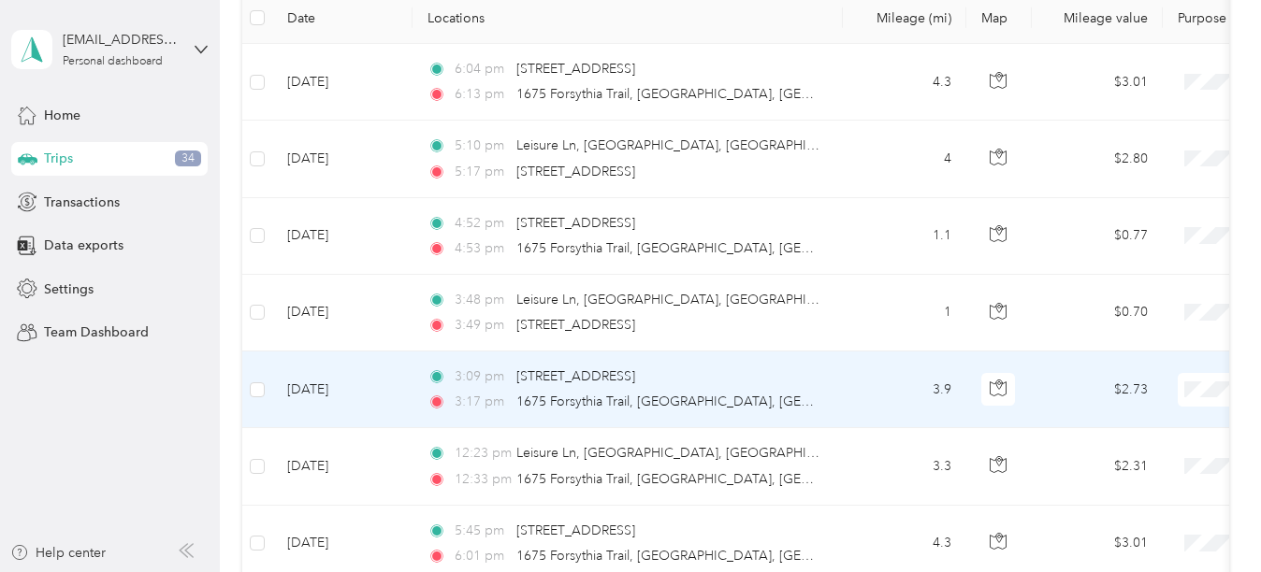
click at [248, 387] on td at bounding box center [257, 390] width 30 height 77
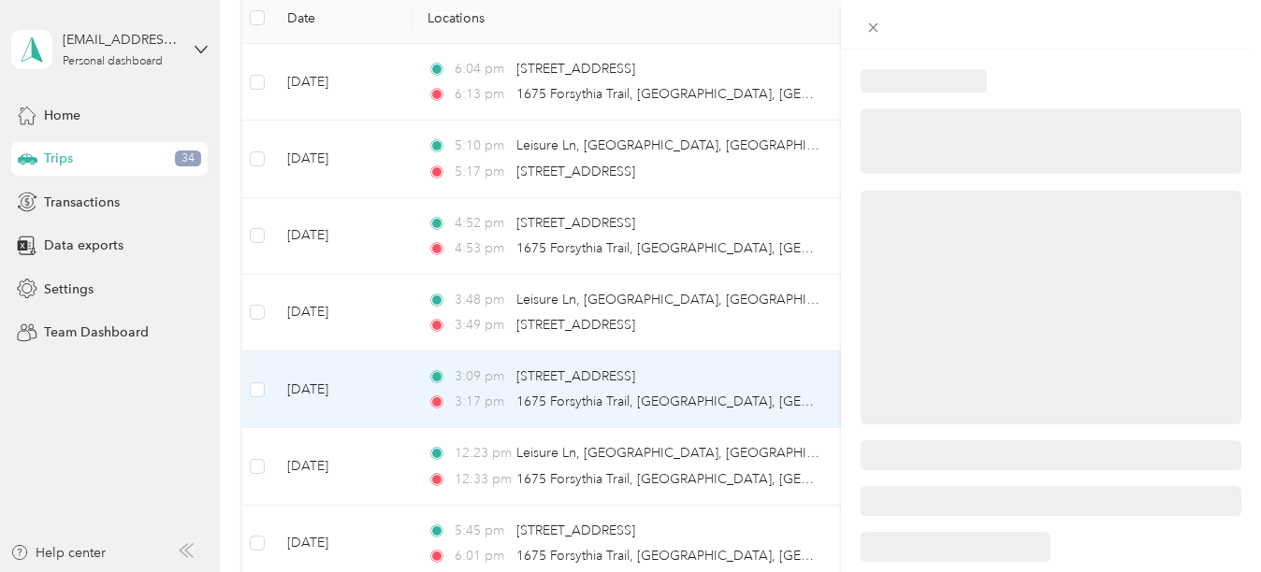
click at [255, 389] on div at bounding box center [630, 286] width 1261 height 572
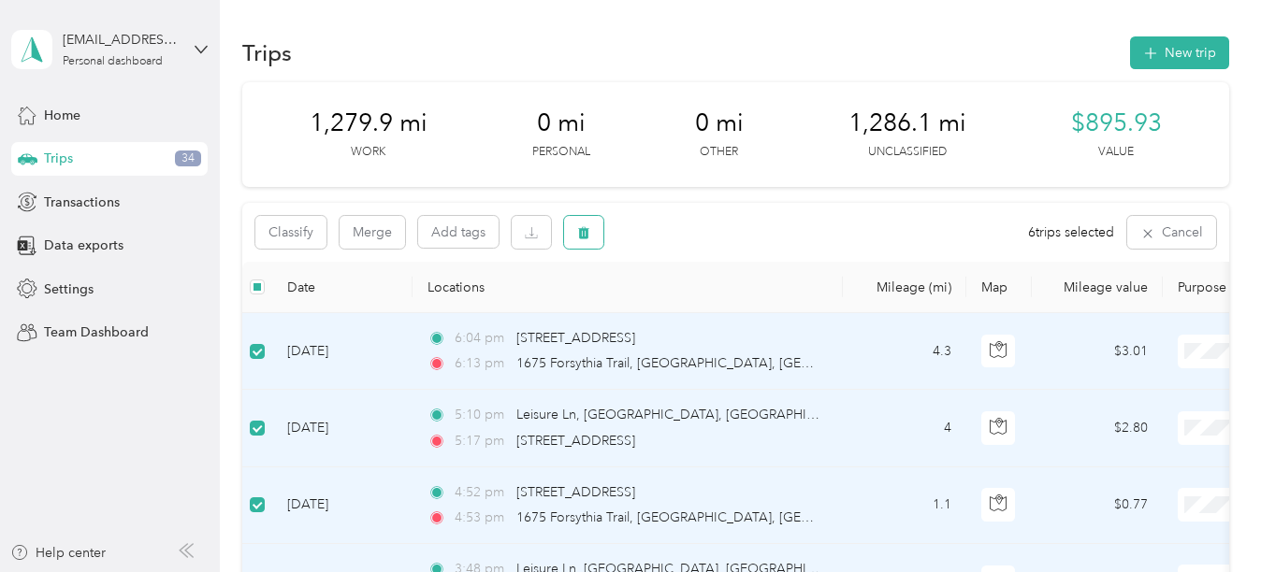
click at [588, 231] on icon "button" at bounding box center [583, 233] width 11 height 12
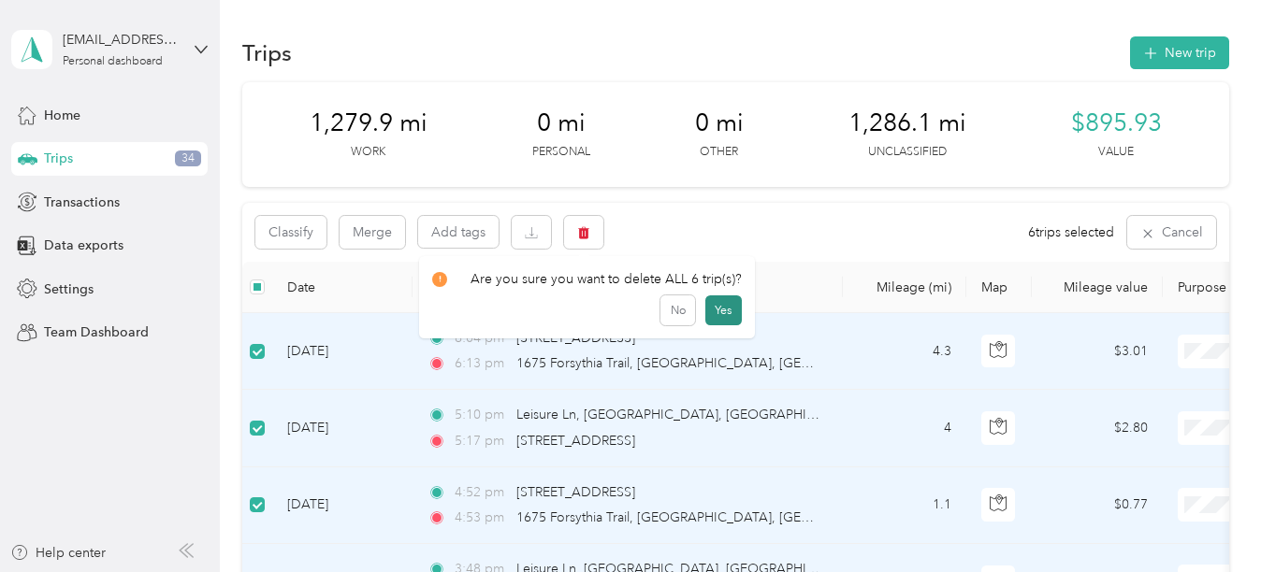
click at [723, 310] on button "Yes" at bounding box center [723, 311] width 36 height 30
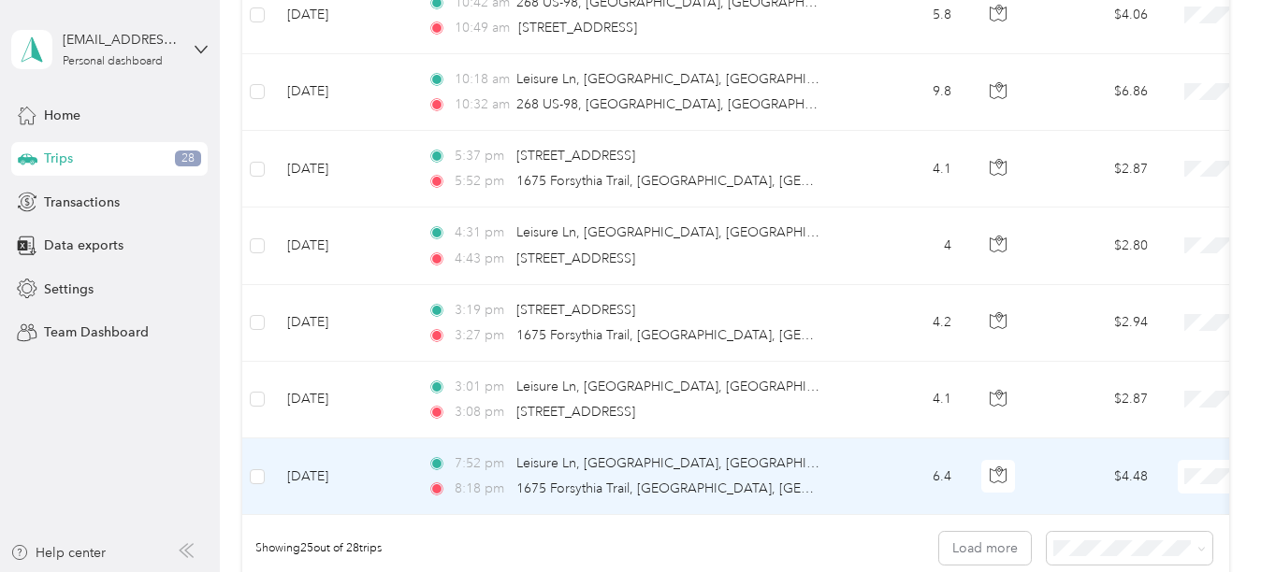
scroll to position [1722, 0]
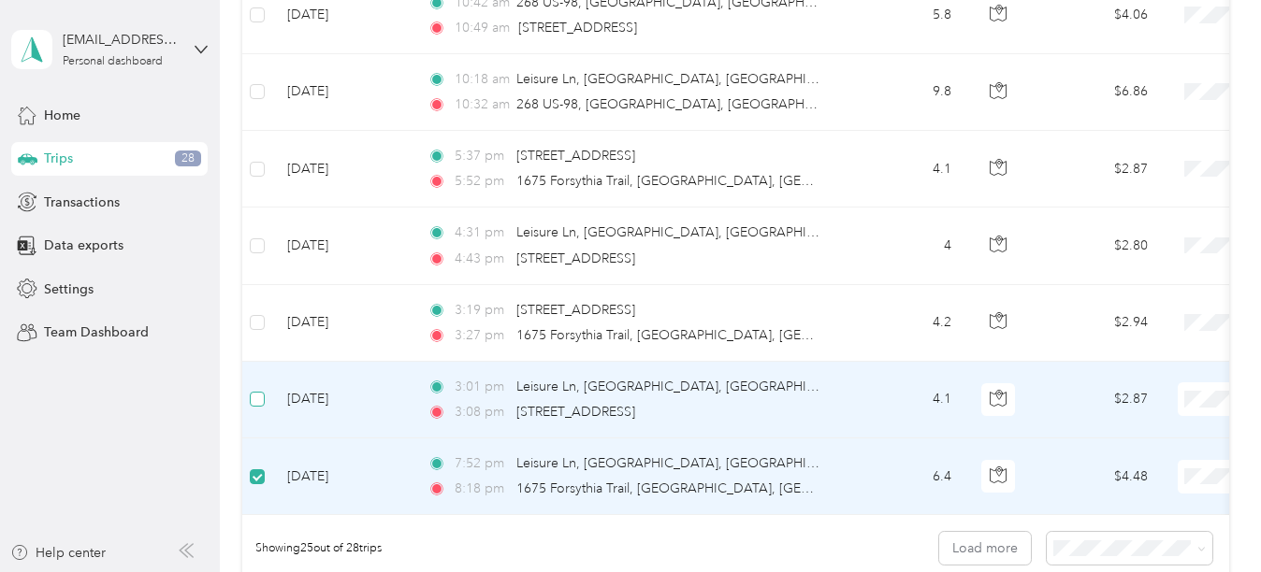
click at [256, 389] on label at bounding box center [257, 399] width 15 height 21
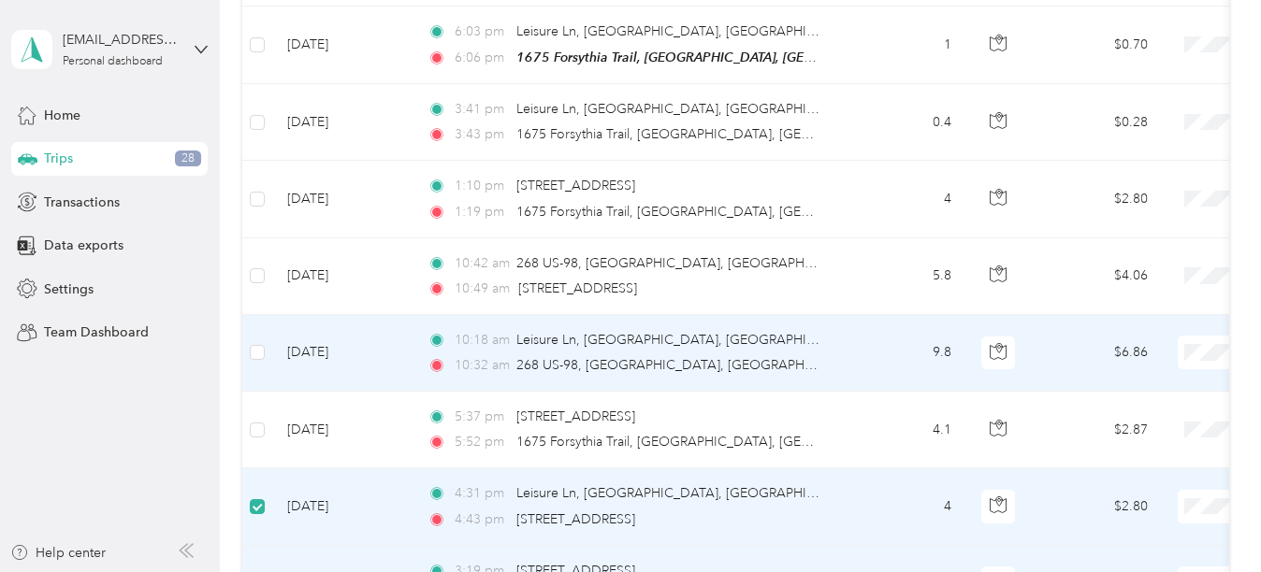
scroll to position [1441, 0]
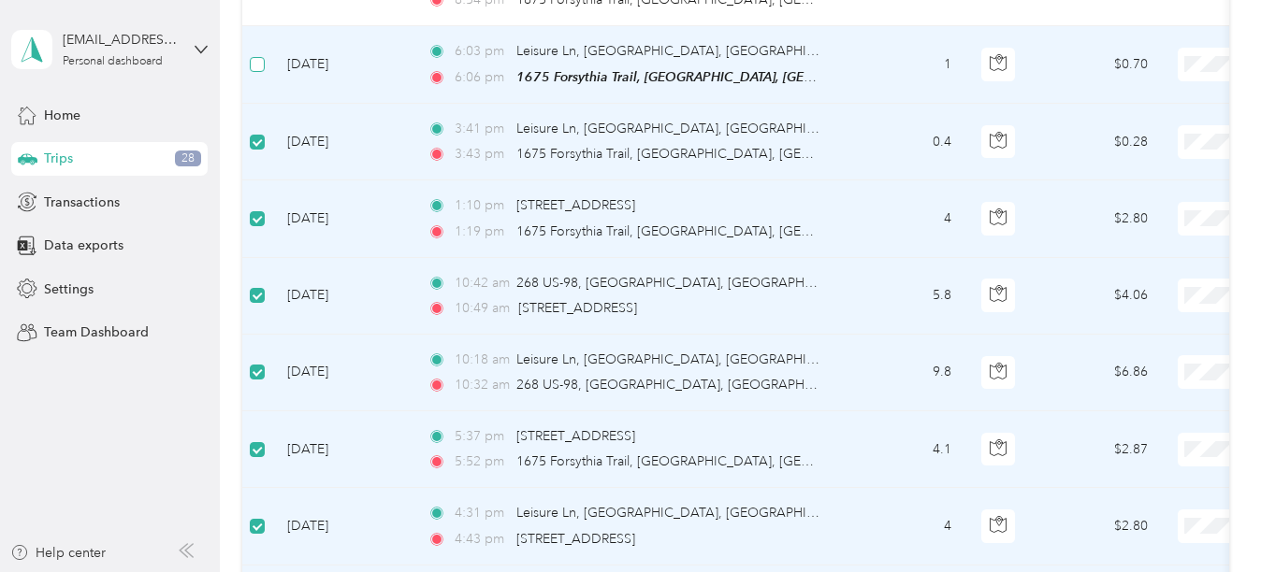
click at [263, 54] on label at bounding box center [257, 64] width 15 height 21
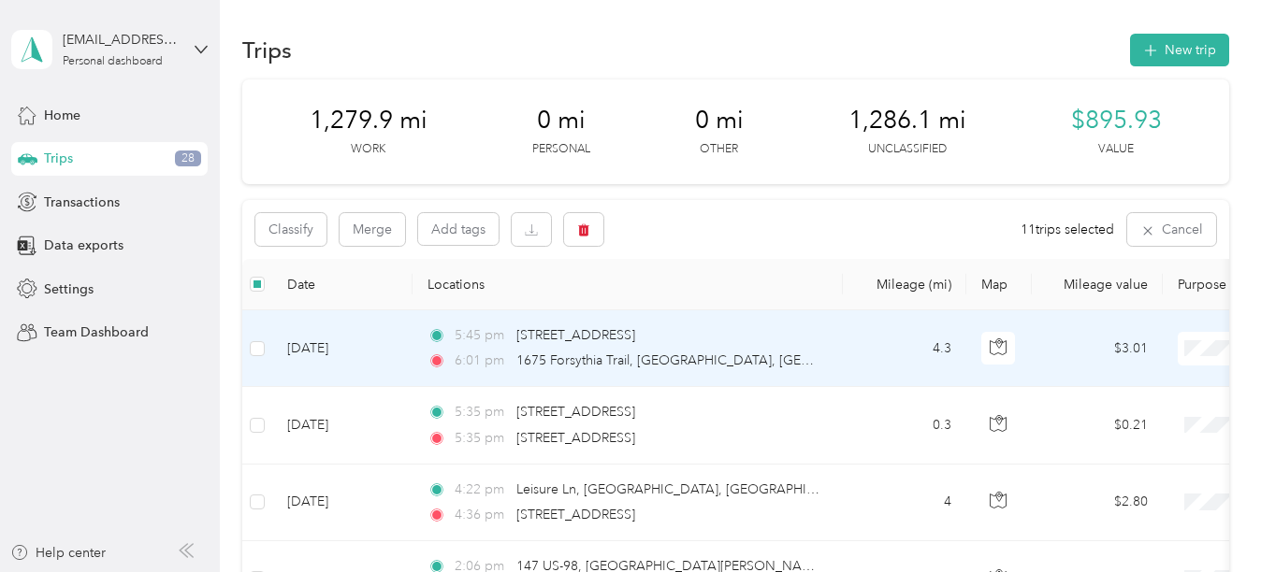
scroll to position [0, 0]
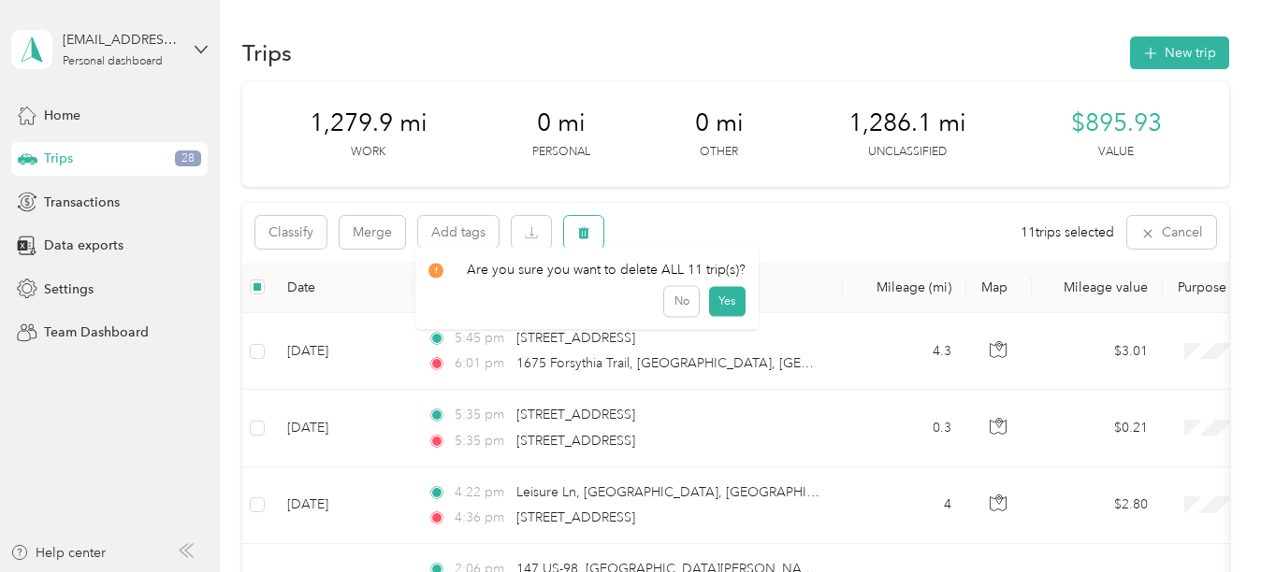
click at [583, 226] on icon "button" at bounding box center [583, 232] width 13 height 13
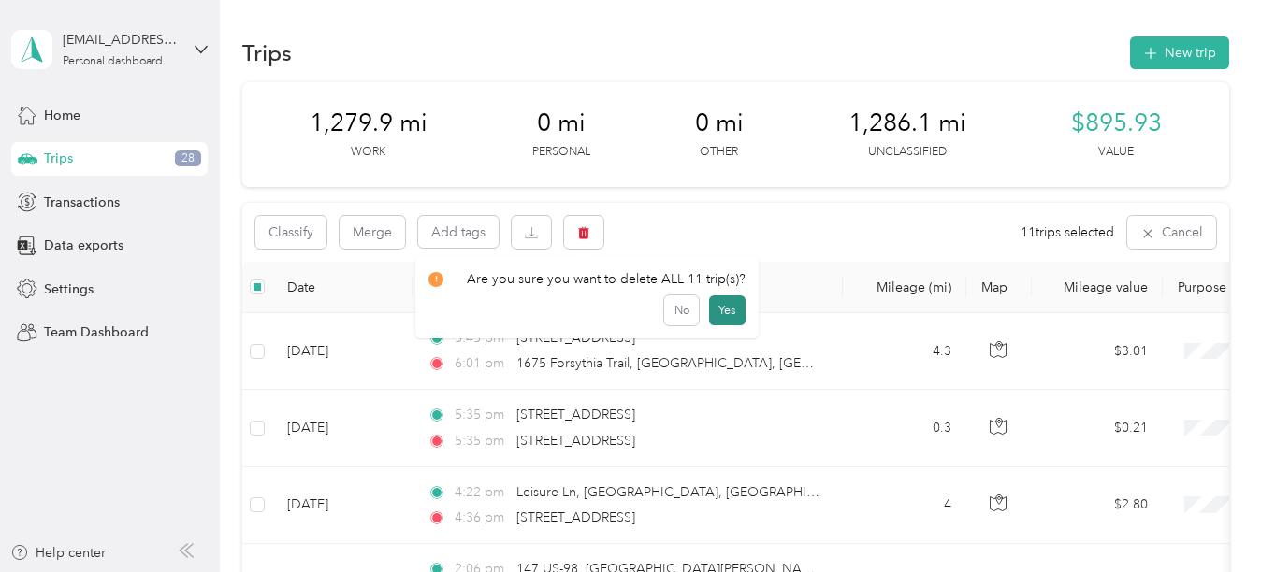
click at [728, 308] on button "Yes" at bounding box center [727, 311] width 36 height 30
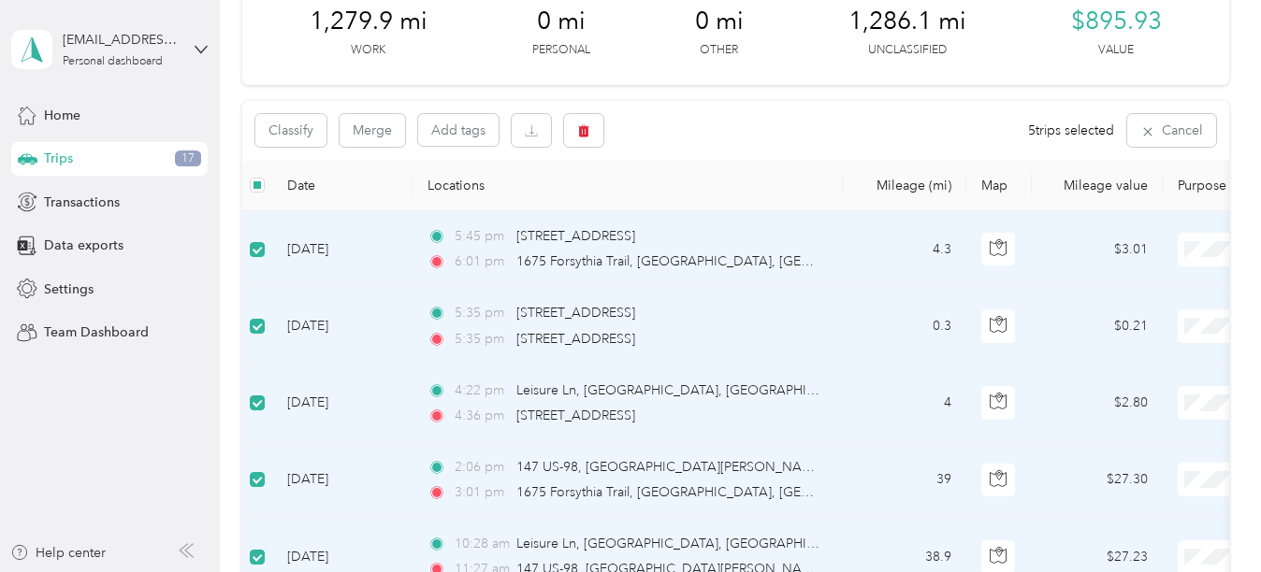
scroll to position [92, 0]
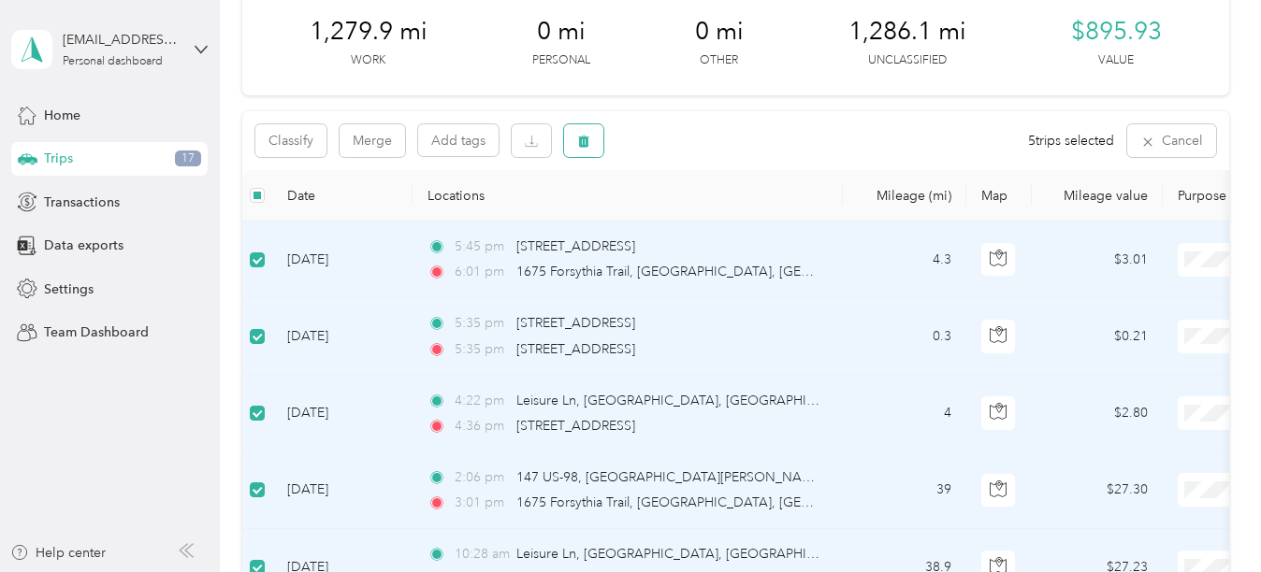
click at [592, 135] on button "button" at bounding box center [583, 140] width 39 height 33
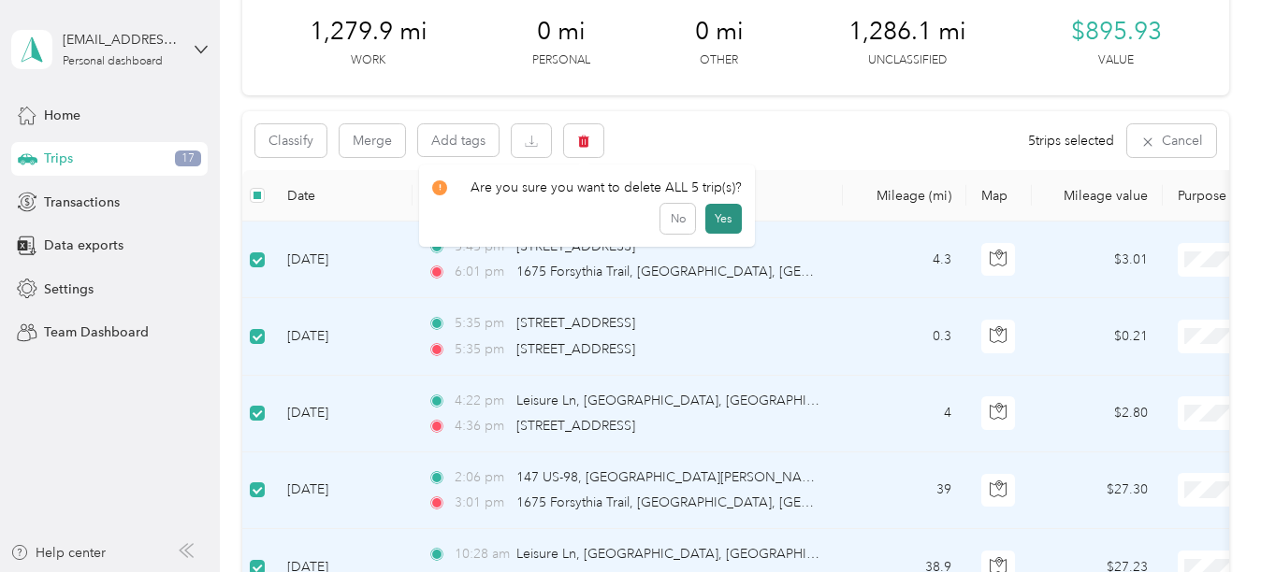
click at [718, 212] on button "Yes" at bounding box center [723, 219] width 36 height 30
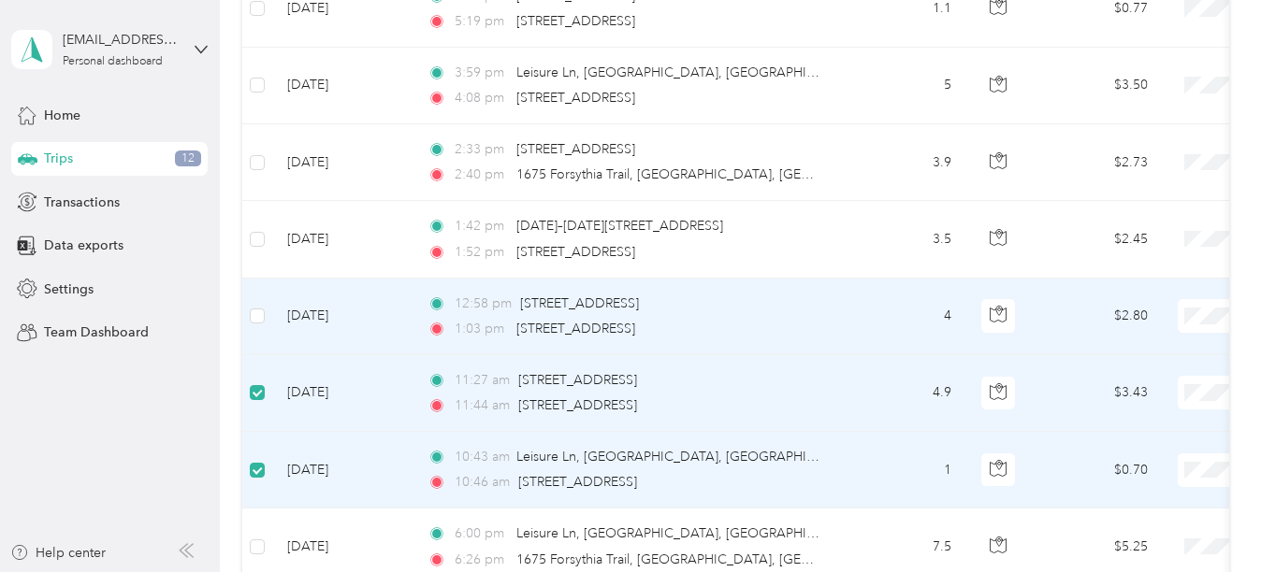
scroll to position [464, 0]
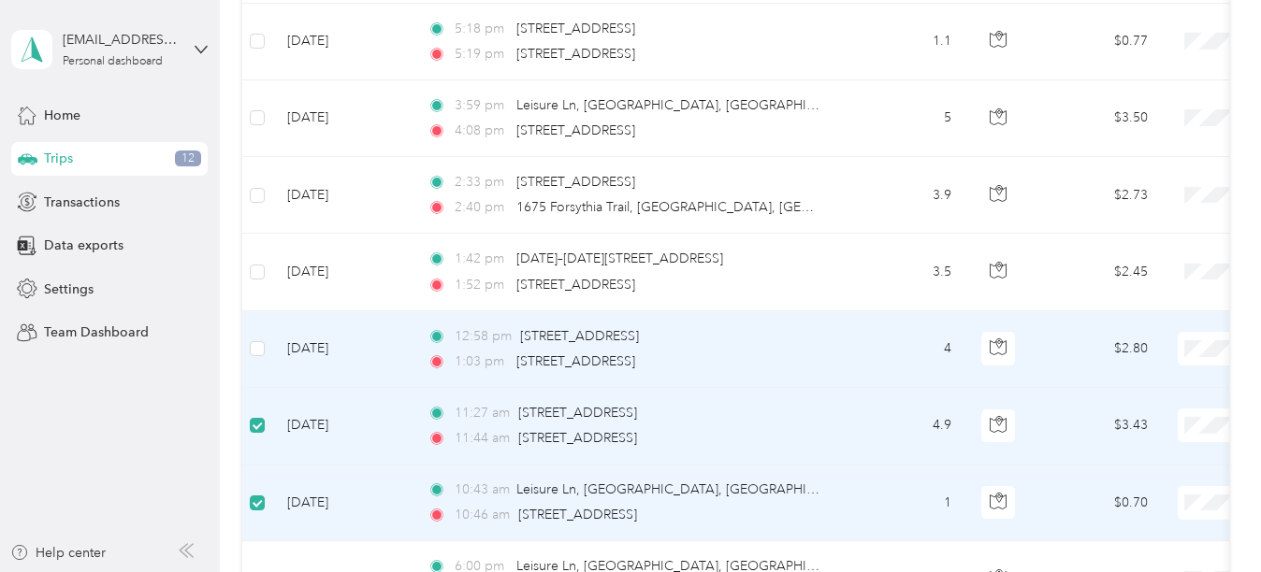
click at [267, 347] on td at bounding box center [257, 349] width 30 height 77
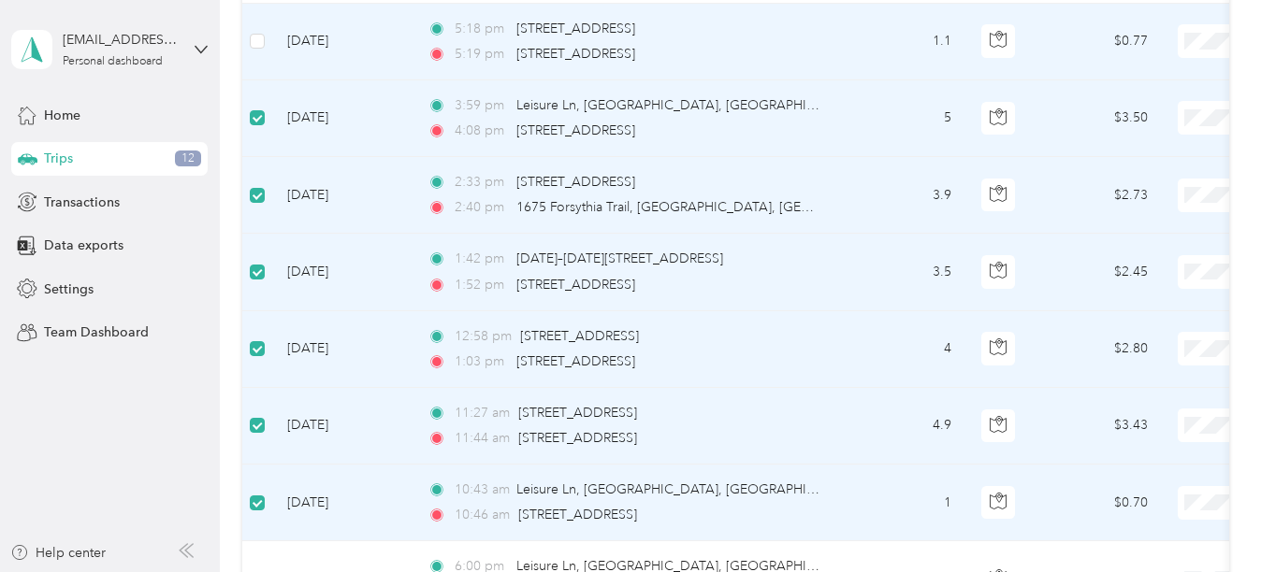
click at [266, 42] on td at bounding box center [257, 42] width 30 height 77
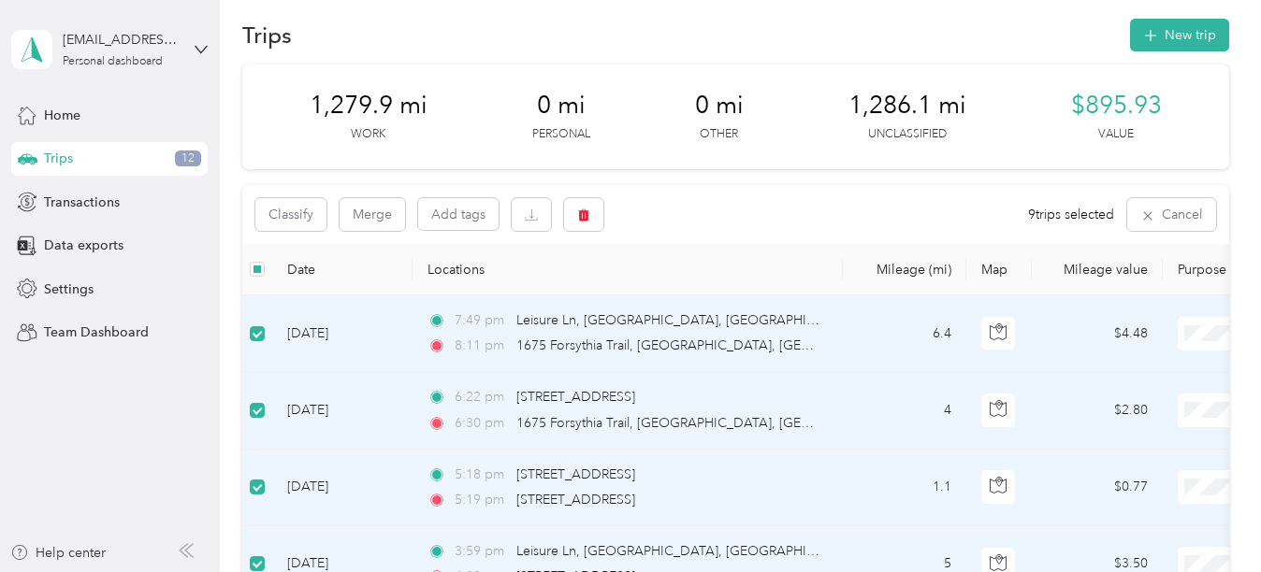
scroll to position [0, 0]
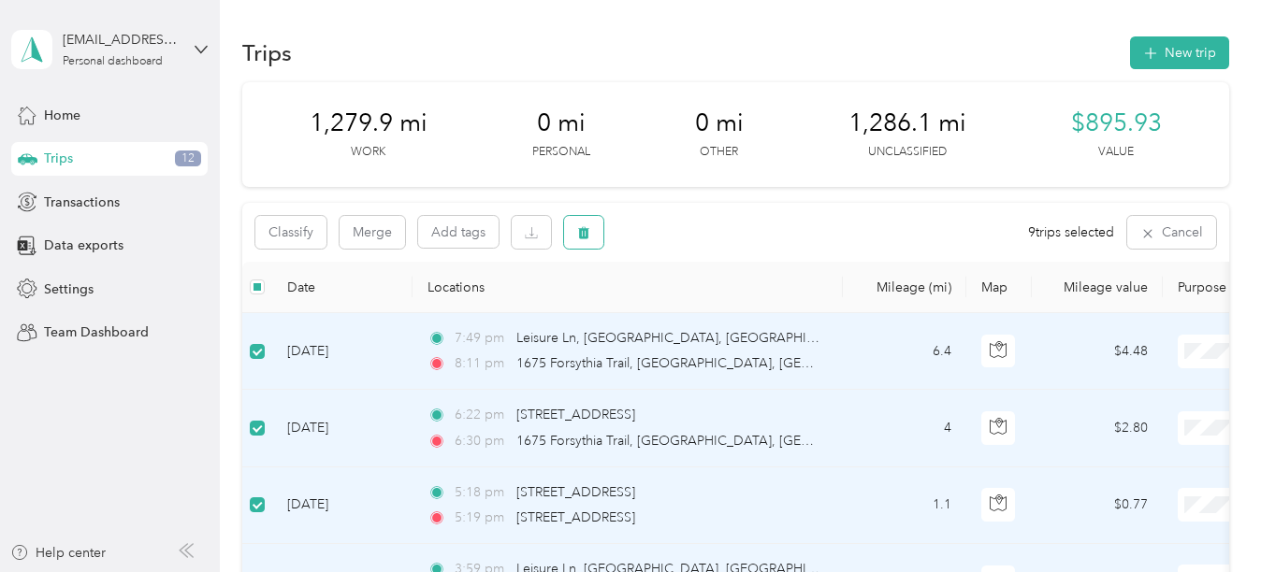
click at [585, 230] on icon "button" at bounding box center [583, 233] width 11 height 12
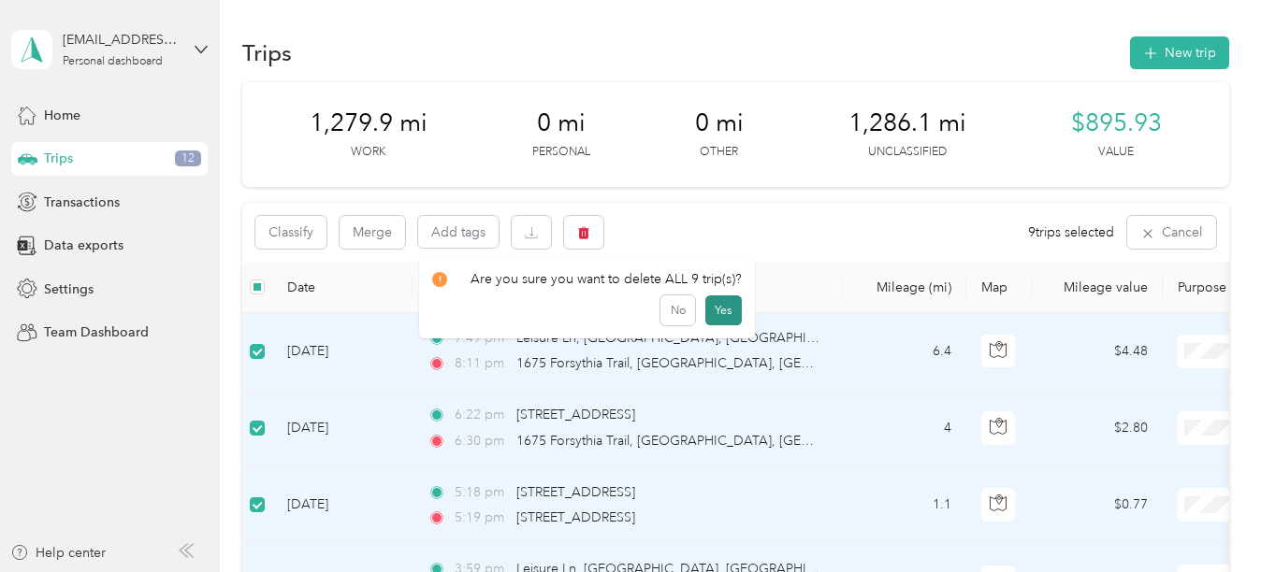
click at [714, 305] on button "Yes" at bounding box center [723, 311] width 36 height 30
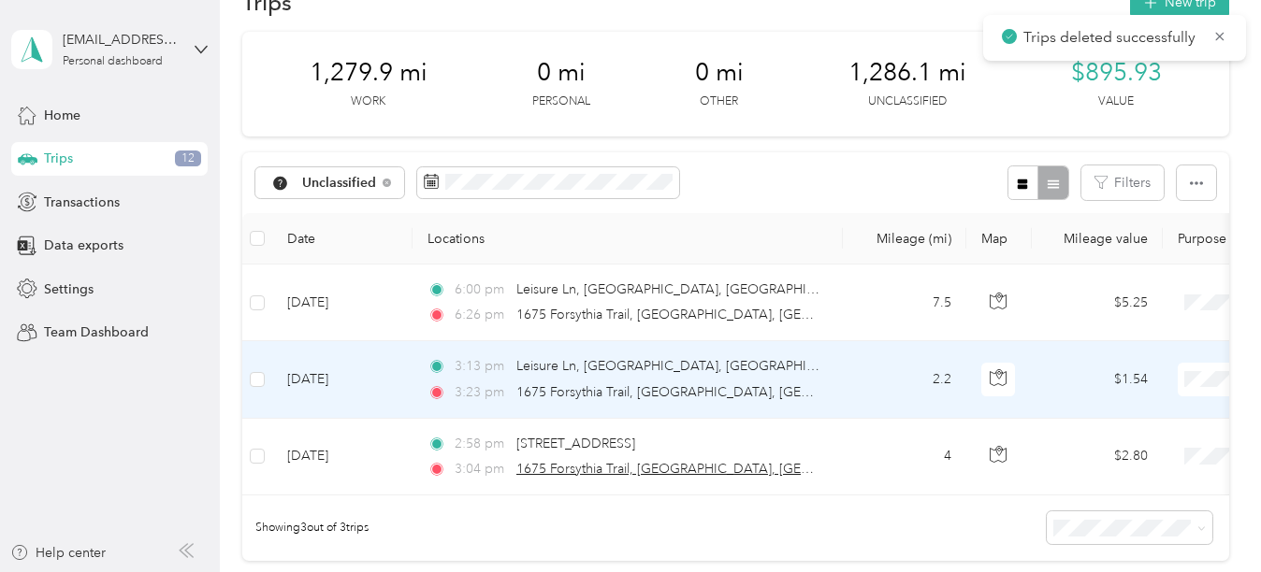
scroll to position [94, 0]
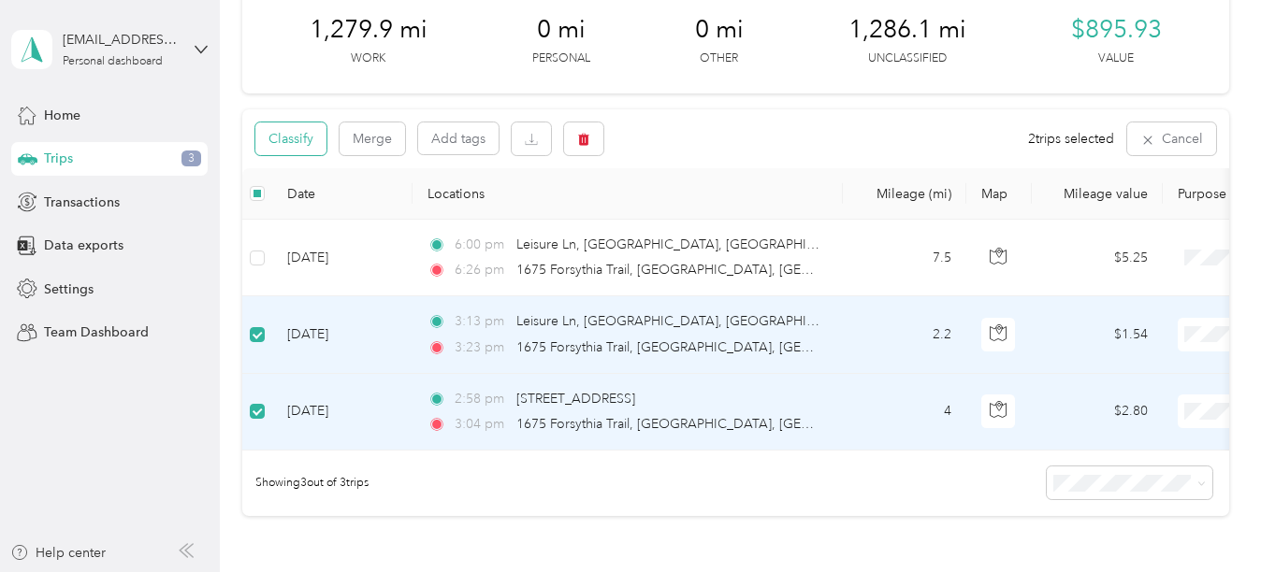
click at [297, 131] on button "Classify" at bounding box center [290, 139] width 71 height 33
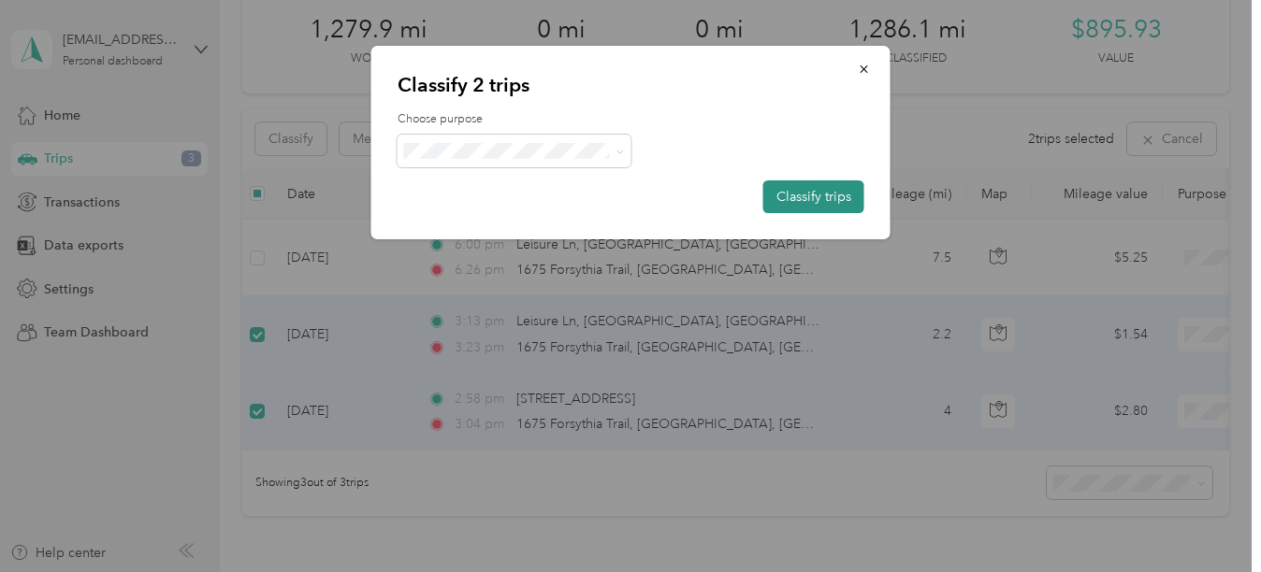
click at [831, 185] on button "Classify trips" at bounding box center [813, 196] width 101 height 33
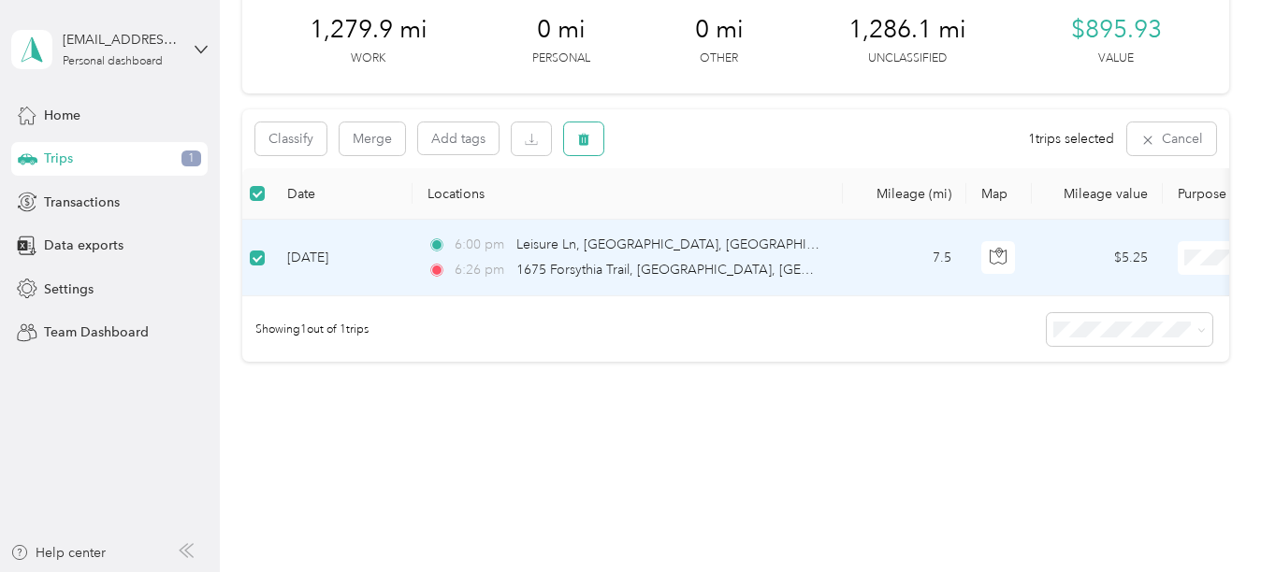
click at [592, 137] on button "button" at bounding box center [583, 139] width 39 height 33
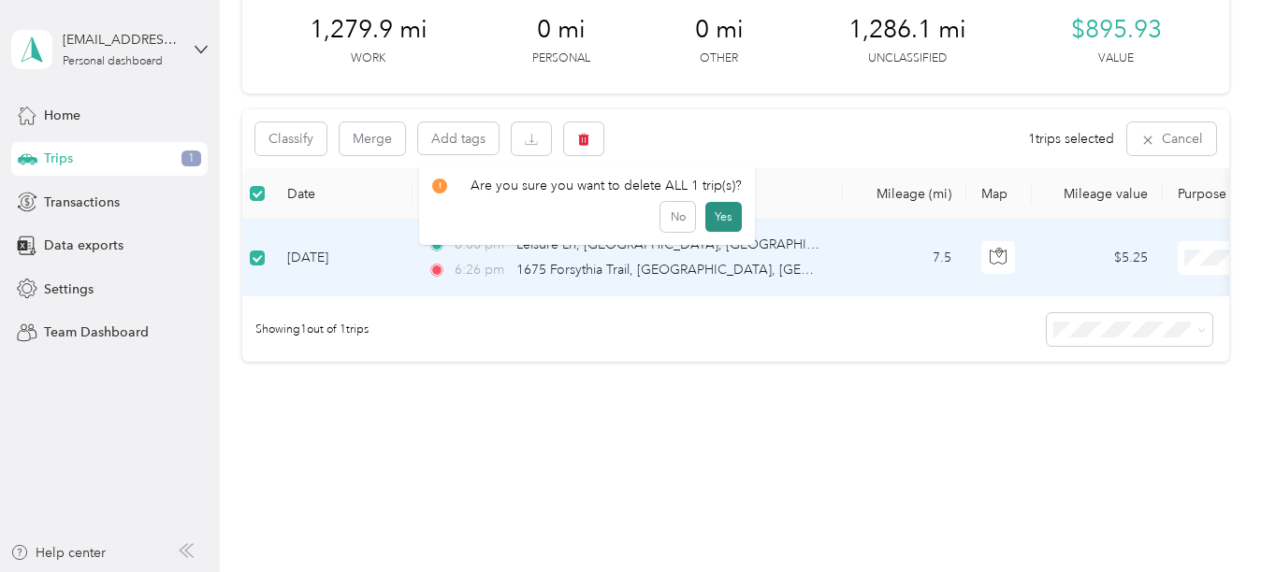
click at [717, 214] on button "Yes" at bounding box center [723, 217] width 36 height 30
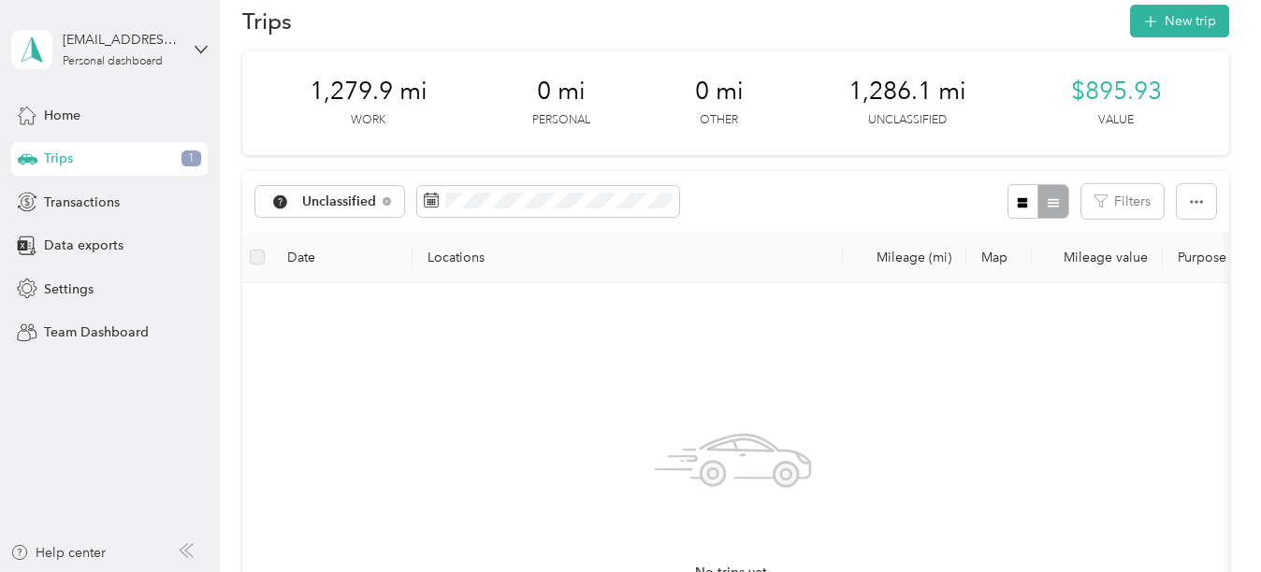
scroll to position [0, 0]
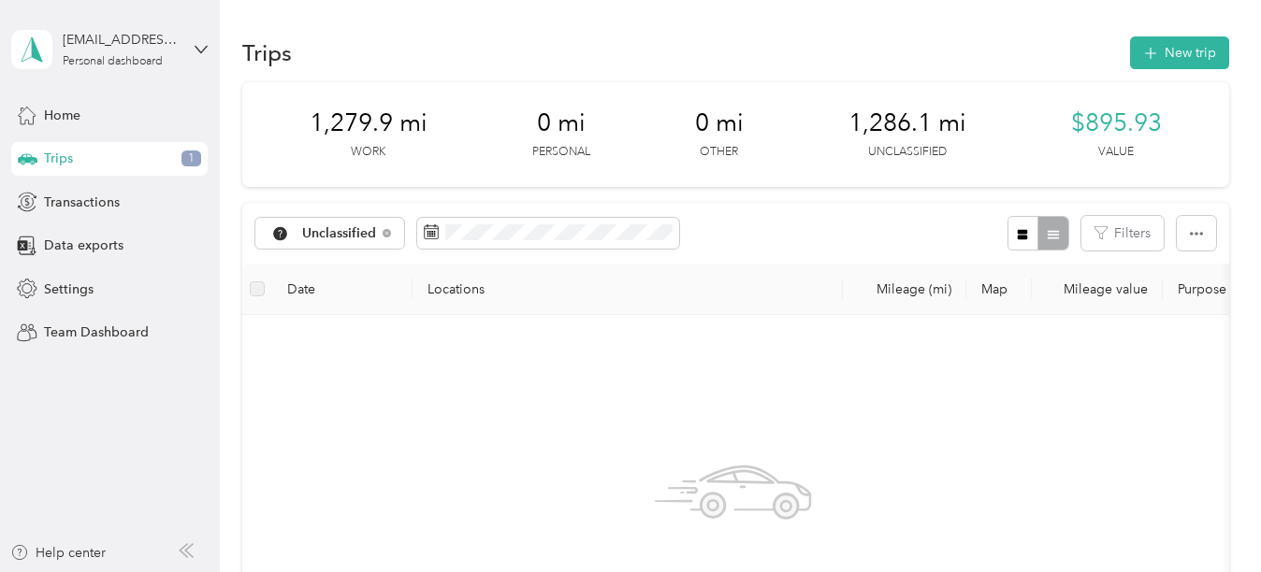
click at [333, 354] on div "No trips yet. Add a trip" at bounding box center [732, 552] width 951 height 445
click at [65, 195] on span "Transactions" at bounding box center [82, 203] width 76 height 20
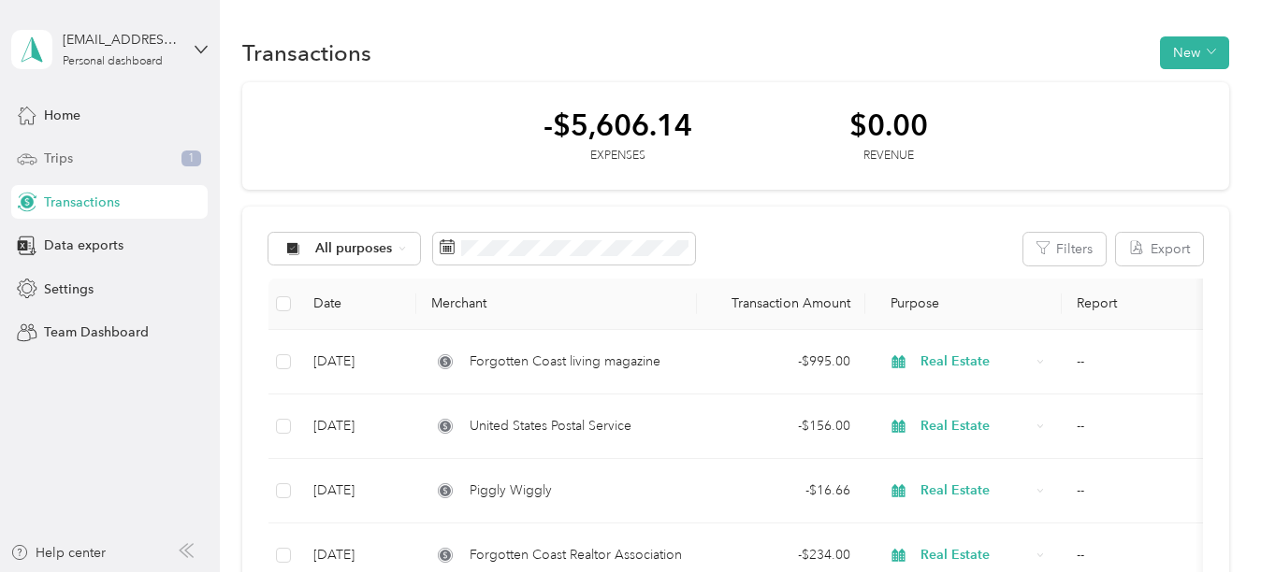
click at [59, 157] on span "Trips" at bounding box center [58, 159] width 29 height 20
